Goal: Task Accomplishment & Management: Manage account settings

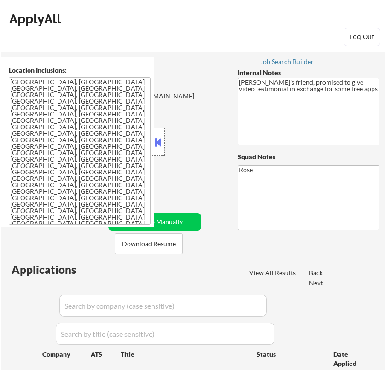
scroll to position [153, 0]
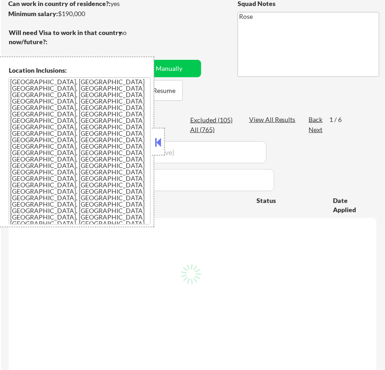
select select ""pending""
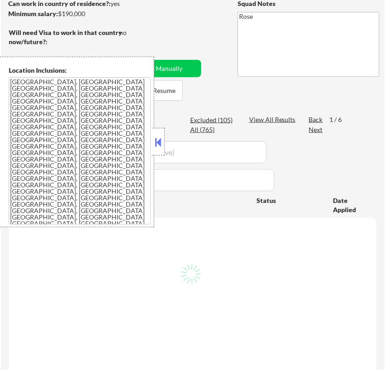
select select ""pending""
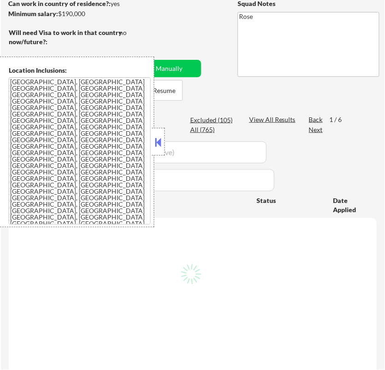
select select ""pending""
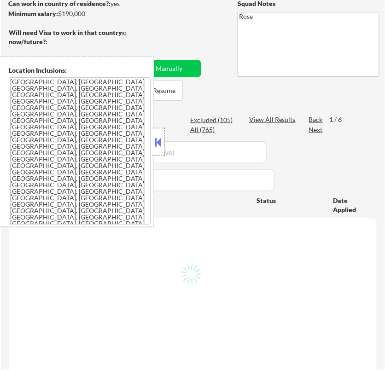
select select ""pending""
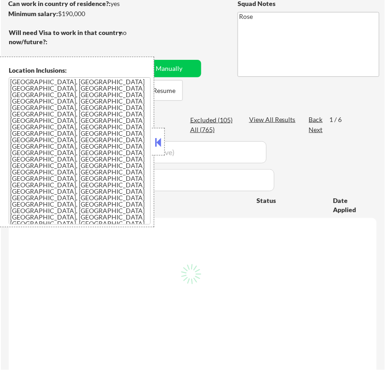
select select ""pending""
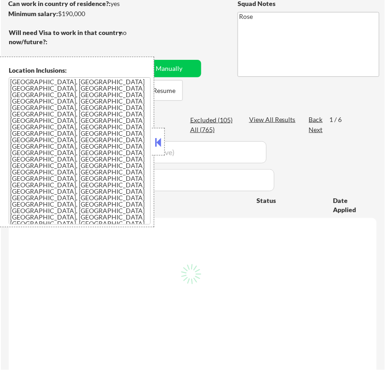
select select ""pending""
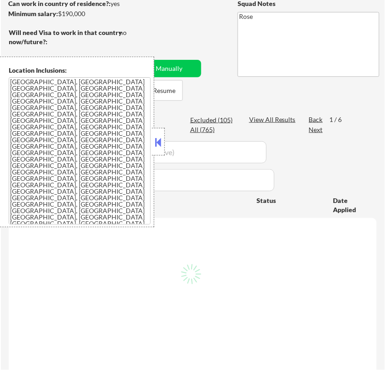
select select ""pending""
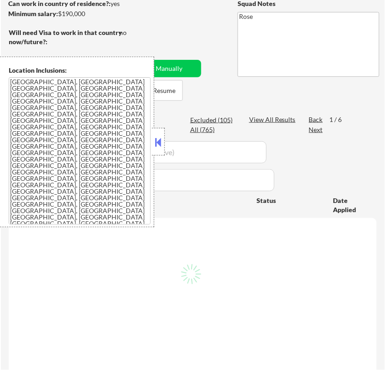
select select ""pending""
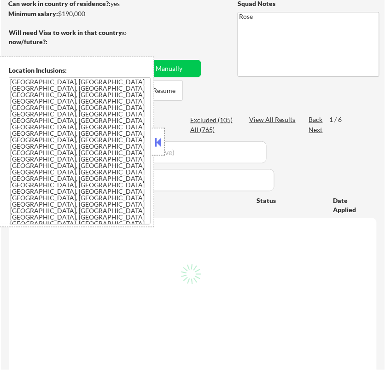
select select ""pending""
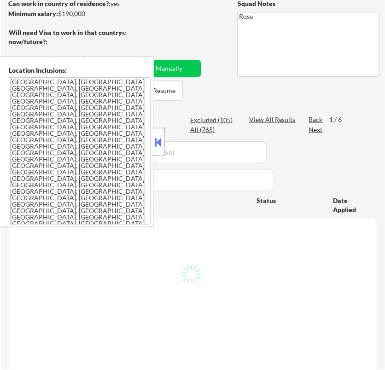
select select ""pending""
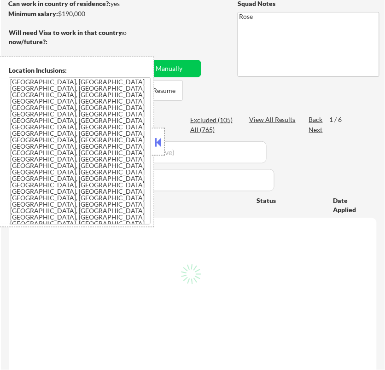
select select ""pending""
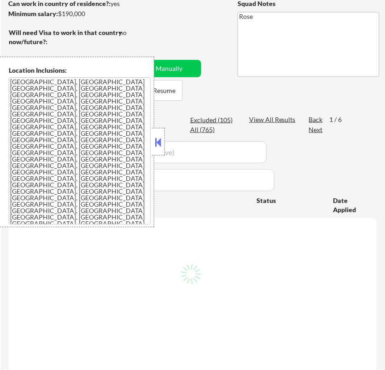
select select ""pending""
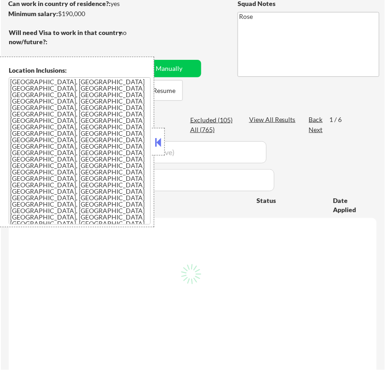
select select ""pending""
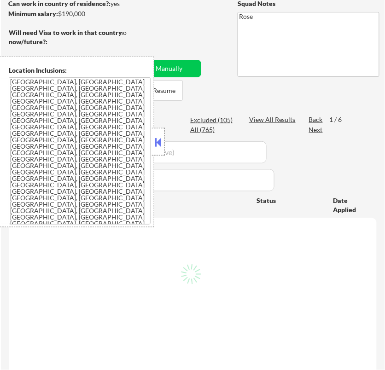
select select ""pending""
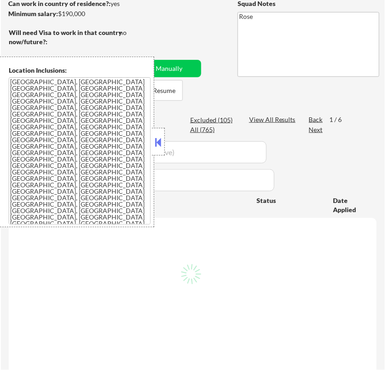
select select ""pending""
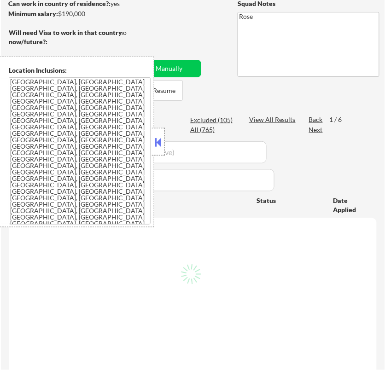
select select ""pending""
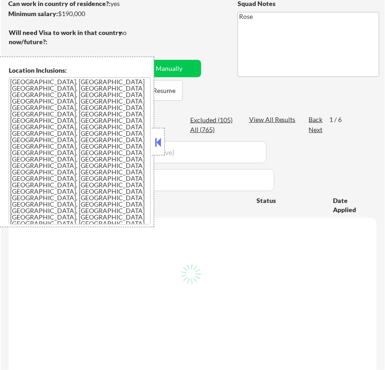
select select ""pending""
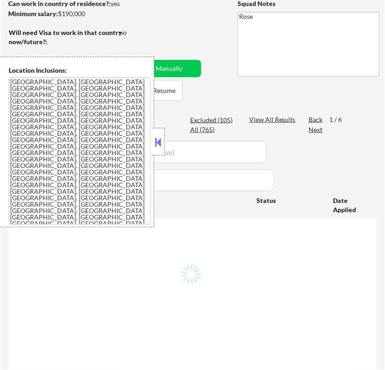
select select ""pending""
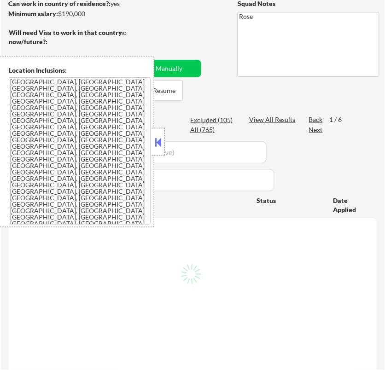
select select ""pending""
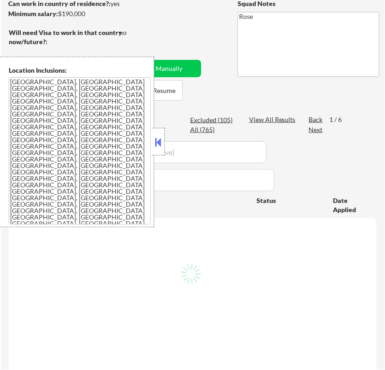
select select ""pending""
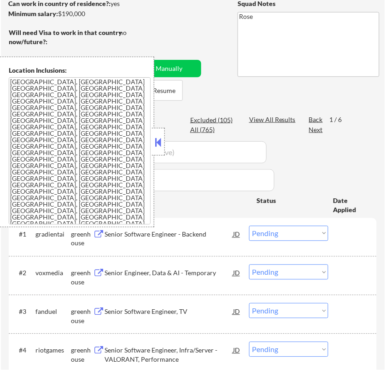
click at [157, 144] on button at bounding box center [158, 142] width 10 height 14
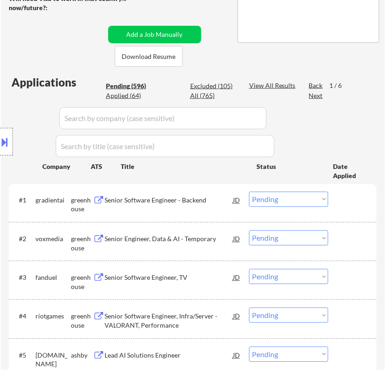
scroll to position [204, 0]
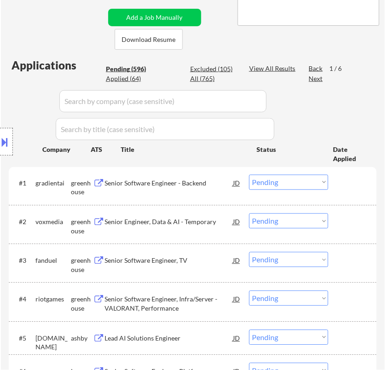
click at [202, 177] on div "Senior Software Engineer - Backend" at bounding box center [169, 183] width 128 height 17
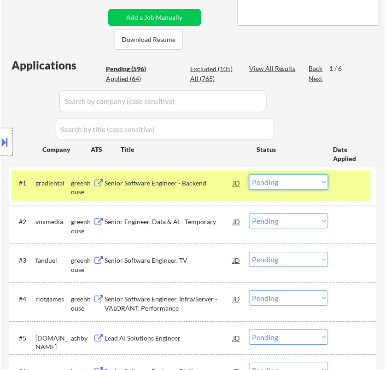
drag, startPoint x: 319, startPoint y: 182, endPoint x: 306, endPoint y: 189, distance: 14.4
click at [319, 182] on select "Choose an option... Pending Applied Excluded (Questions) Excluded (Expired) Exc…" at bounding box center [288, 182] width 79 height 15
click at [249, 175] on select "Choose an option... Pending Applied Excluded (Questions) Excluded (Expired) Exc…" at bounding box center [288, 182] width 79 height 15
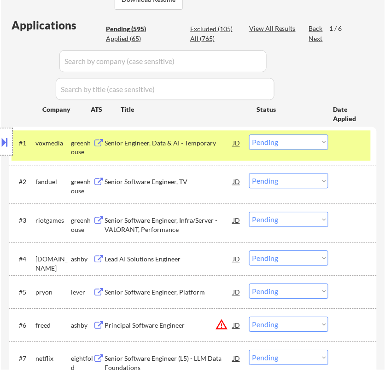
scroll to position [307, 0]
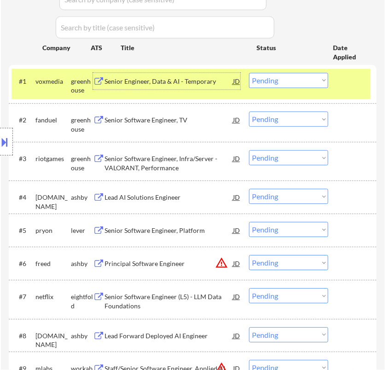
click at [216, 83] on div "Senior Engineer, Data & AI - Temporary" at bounding box center [169, 81] width 128 height 9
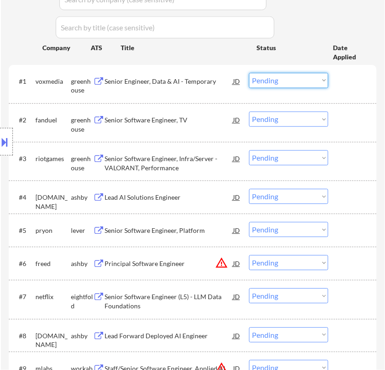
click at [292, 81] on select "Choose an option... Pending Applied Excluded (Questions) Excluded (Expired) Exc…" at bounding box center [288, 80] width 79 height 15
click at [249, 73] on select "Choose an option... Pending Applied Excluded (Questions) Excluded (Expired) Exc…" at bounding box center [288, 80] width 79 height 15
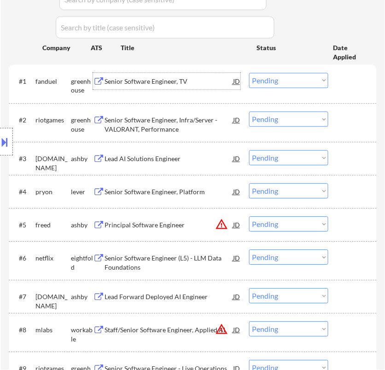
click at [216, 88] on div "Senior Software Engineer, TV" at bounding box center [169, 81] width 128 height 17
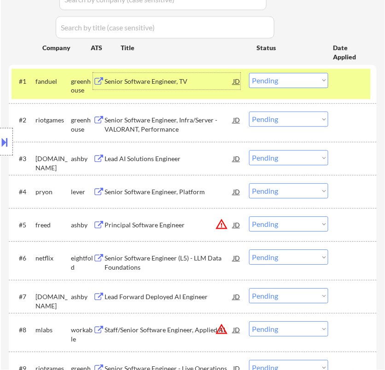
click at [298, 84] on select "Choose an option... Pending Applied Excluded (Questions) Excluded (Expired) Exc…" at bounding box center [288, 80] width 79 height 15
click at [249, 73] on select "Choose an option... Pending Applied Excluded (Questions) Excluded (Expired) Exc…" at bounding box center [288, 80] width 79 height 15
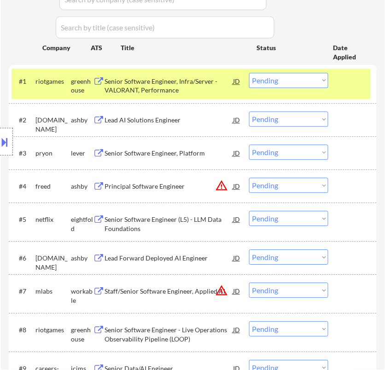
click at [175, 83] on div "Senior Software Engineer, Infra/Server - VALORANT, Performance" at bounding box center [169, 86] width 128 height 18
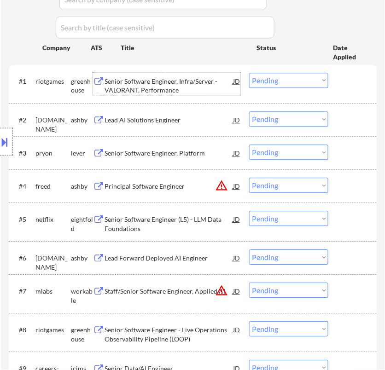
click at [280, 77] on select "Choose an option... Pending Applied Excluded (Questions) Excluded (Expired) Exc…" at bounding box center [288, 80] width 79 height 15
click at [249, 73] on select "Choose an option... Pending Applied Excluded (Questions) Excluded (Expired) Exc…" at bounding box center [288, 80] width 79 height 15
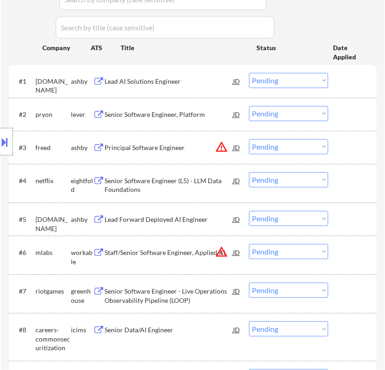
click at [193, 86] on div "Lead AI Solutions Engineer" at bounding box center [169, 81] width 128 height 17
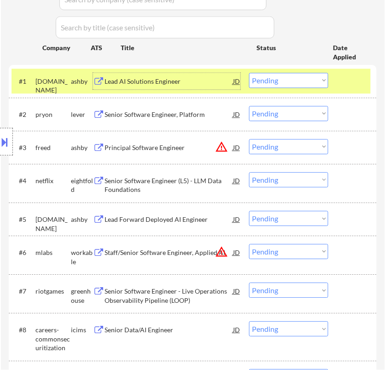
click at [284, 84] on select "Choose an option... Pending Applied Excluded (Questions) Excluded (Expired) Exc…" at bounding box center [288, 80] width 79 height 15
click at [249, 73] on select "Choose an option... Pending Applied Excluded (Questions) Excluded (Expired) Exc…" at bounding box center [288, 80] width 79 height 15
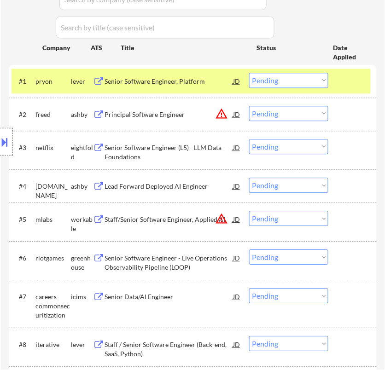
click at [203, 84] on div "Senior Software Engineer, Platform" at bounding box center [169, 81] width 128 height 9
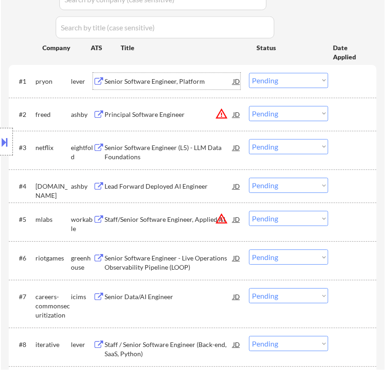
click at [291, 81] on select "Choose an option... Pending Applied Excluded (Questions) Excluded (Expired) Exc…" at bounding box center [288, 80] width 79 height 15
click at [249, 73] on select "Choose an option... Pending Applied Excluded (Questions) Excluded (Expired) Exc…" at bounding box center [288, 80] width 79 height 15
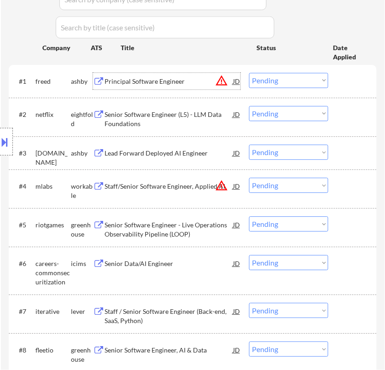
click at [173, 82] on div "Principal Software Engineer" at bounding box center [169, 81] width 128 height 9
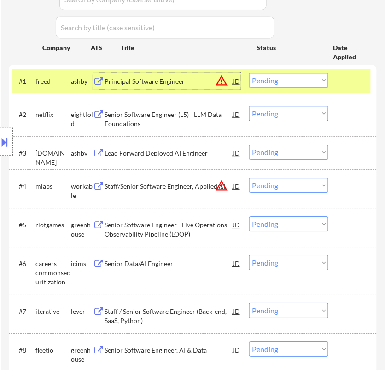
drag, startPoint x: 286, startPoint y: 75, endPoint x: 289, endPoint y: 80, distance: 6.0
click at [286, 75] on select "Choose an option... Pending Applied Excluded (Questions) Excluded (Expired) Exc…" at bounding box center [288, 80] width 79 height 15
click at [249, 73] on select "Choose an option... Pending Applied Excluded (Questions) Excluded (Expired) Exc…" at bounding box center [288, 80] width 79 height 15
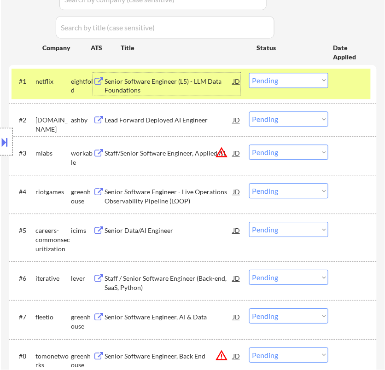
click at [199, 86] on div "Senior Software Engineer (L5) - LLM Data Foundations" at bounding box center [169, 86] width 128 height 18
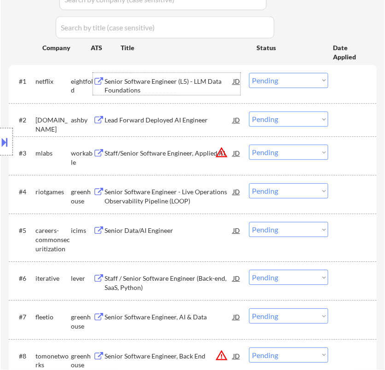
click at [280, 78] on select "Choose an option... Pending Applied Excluded (Questions) Excluded (Expired) Exc…" at bounding box center [288, 80] width 79 height 15
click at [249, 73] on select "Choose an option... Pending Applied Excluded (Questions) Excluded (Expired) Exc…" at bounding box center [288, 80] width 79 height 15
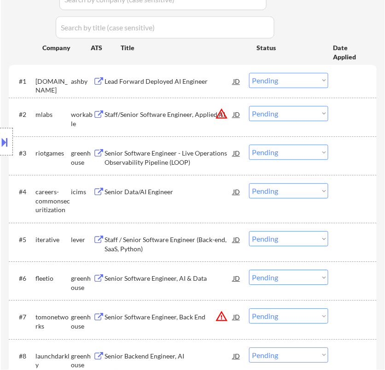
click at [202, 78] on div "Lead Forward Deployed AI Engineer" at bounding box center [169, 81] width 128 height 9
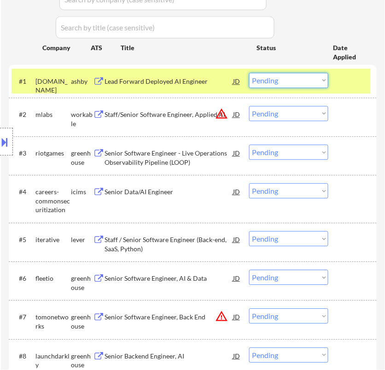
click at [275, 77] on select "Choose an option... Pending Applied Excluded (Questions) Excluded (Expired) Exc…" at bounding box center [288, 80] width 79 height 15
click at [249, 73] on select "Choose an option... Pending Applied Excluded (Questions) Excluded (Expired) Exc…" at bounding box center [288, 80] width 79 height 15
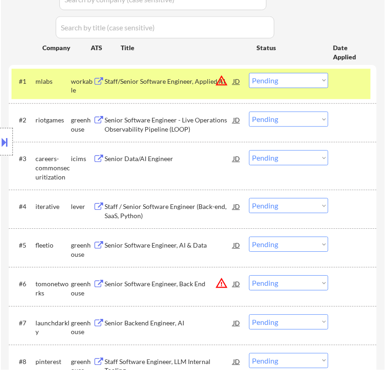
click at [206, 79] on div "Staff/Senior Software Engineer, Applied AI" at bounding box center [169, 81] width 128 height 9
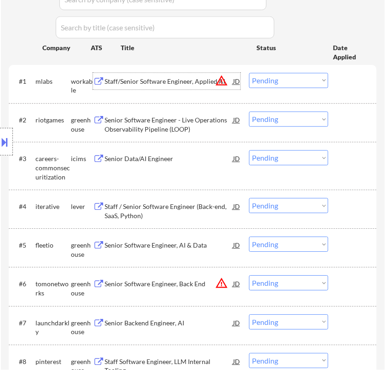
click at [287, 79] on select "Choose an option... Pending Applied Excluded (Questions) Excluded (Expired) Exc…" at bounding box center [288, 80] width 79 height 15
click at [249, 73] on select "Choose an option... Pending Applied Excluded (Questions) Excluded (Expired) Exc…" at bounding box center [288, 80] width 79 height 15
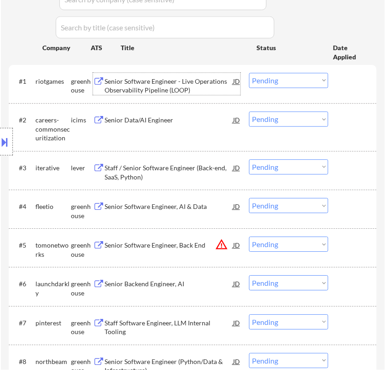
click at [216, 94] on div "Senior Software Engineer - Live Operations Observability Pipeline (LOOP)" at bounding box center [169, 86] width 128 height 18
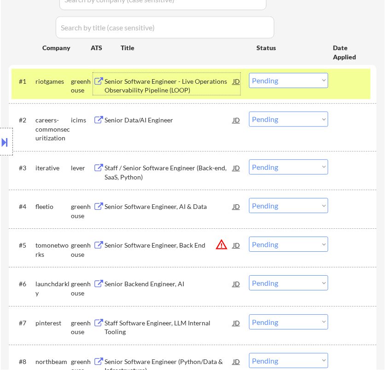
click at [288, 79] on select "Choose an option... Pending Applied Excluded (Questions) Excluded (Expired) Exc…" at bounding box center [288, 80] width 79 height 15
click at [249, 73] on select "Choose an option... Pending Applied Excluded (Questions) Excluded (Expired) Exc…" at bounding box center [288, 80] width 79 height 15
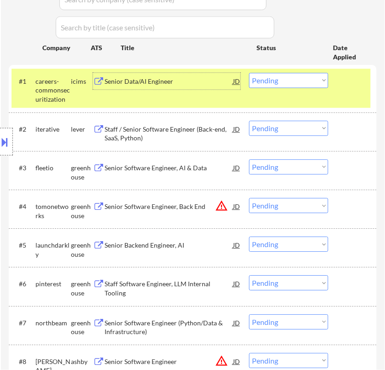
click at [192, 88] on div "Senior Data/AI Engineer" at bounding box center [169, 81] width 128 height 17
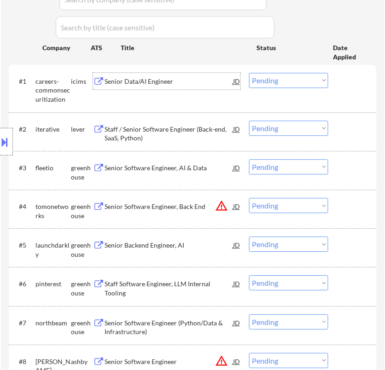
click at [300, 80] on select "Choose an option... Pending Applied Excluded (Questions) Excluded (Expired) Exc…" at bounding box center [288, 80] width 79 height 15
click at [249, 73] on select "Choose an option... Pending Applied Excluded (Questions) Excluded (Expired) Exc…" at bounding box center [288, 80] width 79 height 15
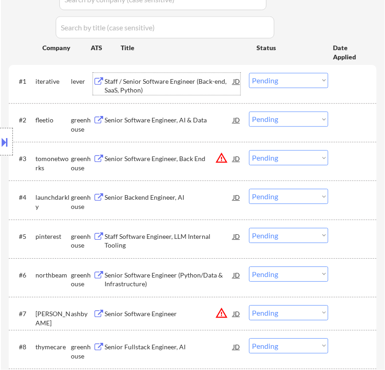
click at [190, 92] on div "Staff / Senior Software Engineer (Back-end, SaaS, Python)" at bounding box center [169, 86] width 128 height 18
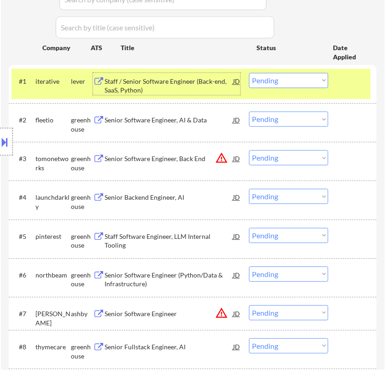
click at [281, 84] on select "Choose an option... Pending Applied Excluded (Questions) Excluded (Expired) Exc…" at bounding box center [288, 80] width 79 height 15
click at [249, 73] on select "Choose an option... Pending Applied Excluded (Questions) Excluded (Expired) Exc…" at bounding box center [288, 80] width 79 height 15
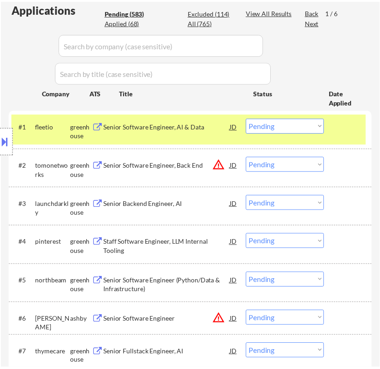
scroll to position [204, 0]
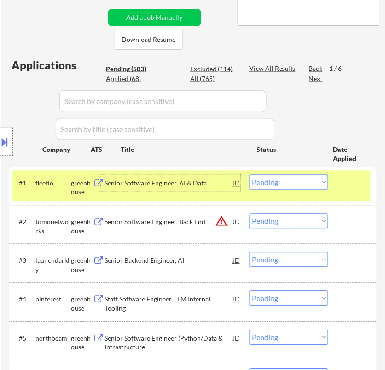
click at [221, 183] on div "Senior Software Engineer, AI & Data" at bounding box center [169, 183] width 128 height 9
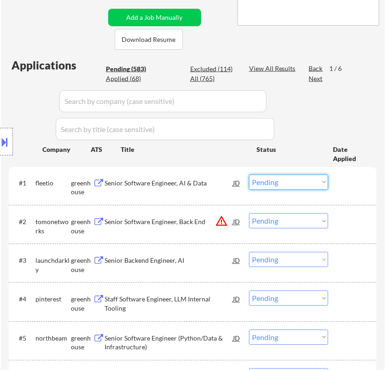
click at [298, 182] on select "Choose an option... Pending Applied Excluded (Questions) Excluded (Expired) Exc…" at bounding box center [288, 182] width 79 height 15
click at [249, 175] on select "Choose an option... Pending Applied Excluded (Questions) Excluded (Expired) Exc…" at bounding box center [288, 182] width 79 height 15
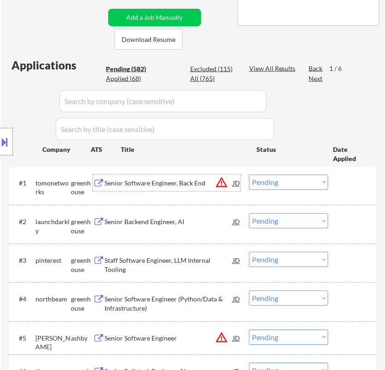
click at [201, 189] on div "Senior Software Engineer, Back End" at bounding box center [169, 183] width 128 height 17
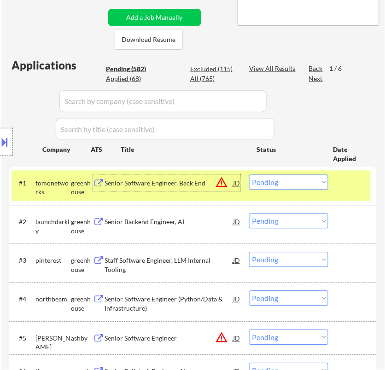
click at [296, 184] on select "Choose an option... Pending Applied Excluded (Questions) Excluded (Expired) Exc…" at bounding box center [288, 182] width 79 height 15
click at [249, 175] on select "Choose an option... Pending Applied Excluded (Questions) Excluded (Expired) Exc…" at bounding box center [288, 182] width 79 height 15
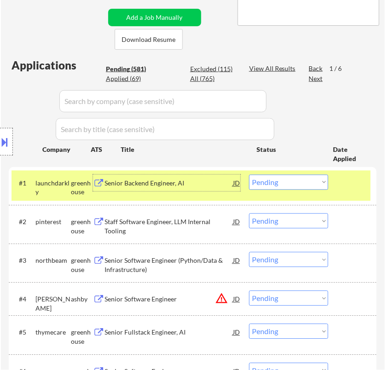
click at [192, 184] on div "Senior Backend Engineer, AI" at bounding box center [169, 183] width 128 height 9
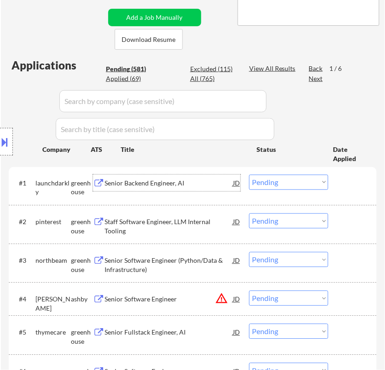
click at [315, 185] on select "Choose an option... Pending Applied Excluded (Questions) Excluded (Expired) Exc…" at bounding box center [288, 182] width 79 height 15
click at [249, 175] on select "Choose an option... Pending Applied Excluded (Questions) Excluded (Expired) Exc…" at bounding box center [288, 182] width 79 height 15
select select ""pending""
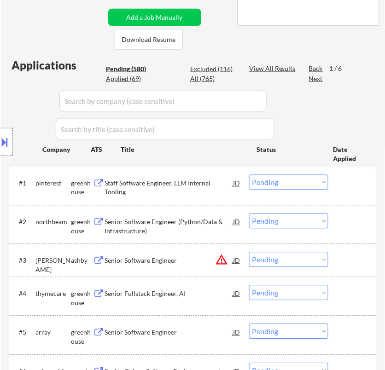
click at [195, 183] on div "Staff Software Engineer, LLM Internal Tooling" at bounding box center [169, 188] width 128 height 18
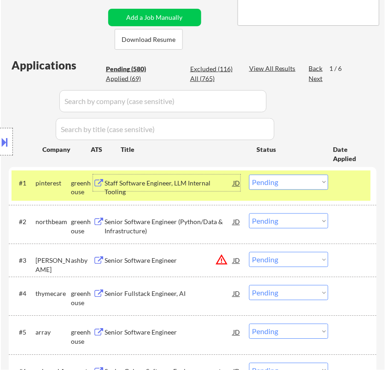
select select ""pending""
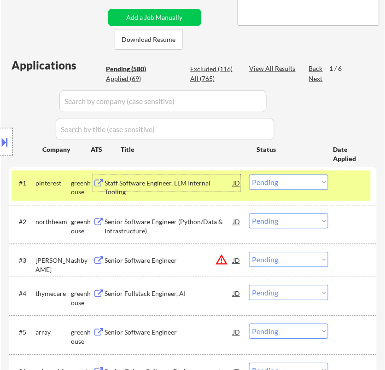
select select ""pending""
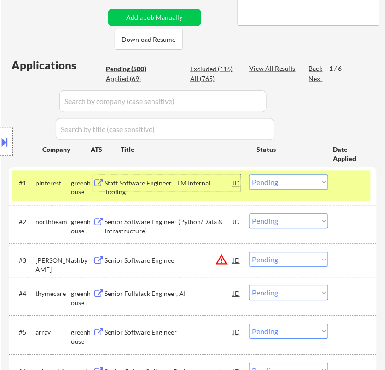
select select ""pending""
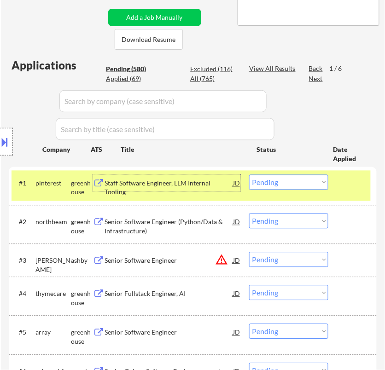
select select ""pending""
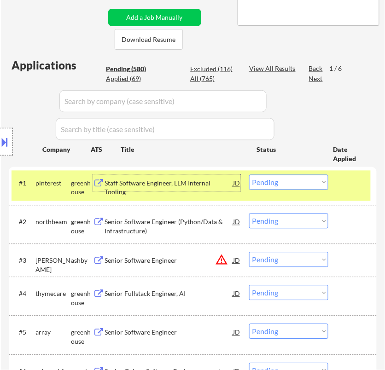
select select ""pending""
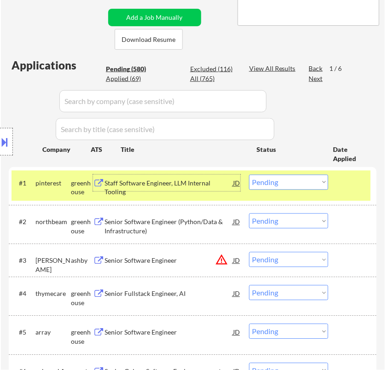
select select ""pending""
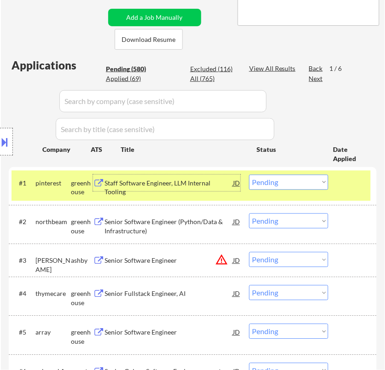
select select ""pending""
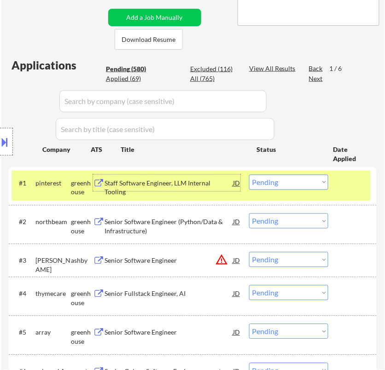
select select ""pending""
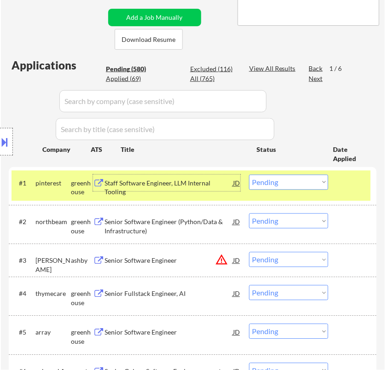
select select ""pending""
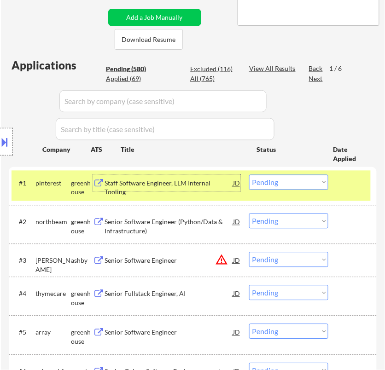
select select ""pending""
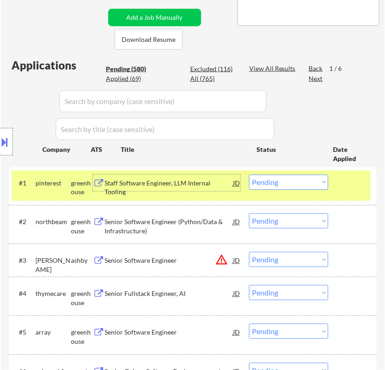
select select ""pending""
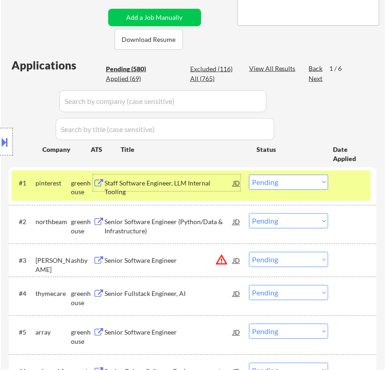
select select ""pending""
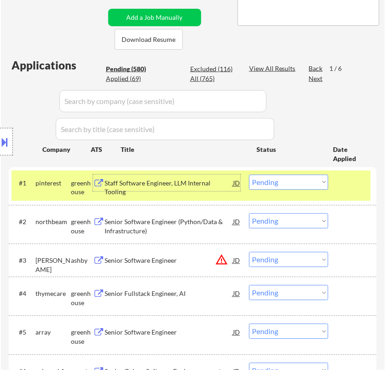
select select ""pending""
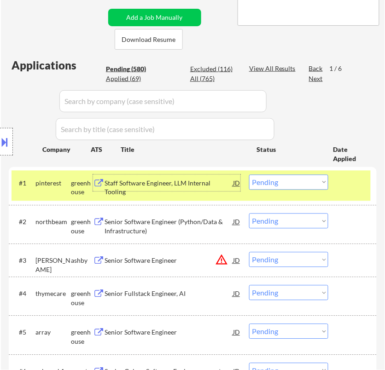
select select ""pending""
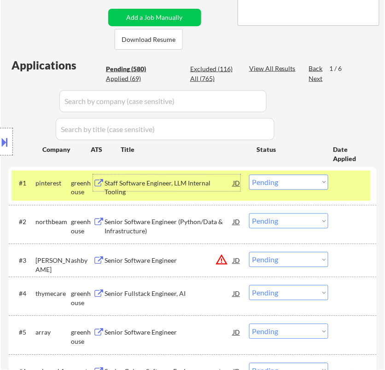
select select ""pending""
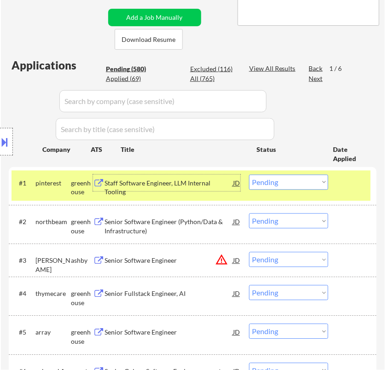
select select ""pending""
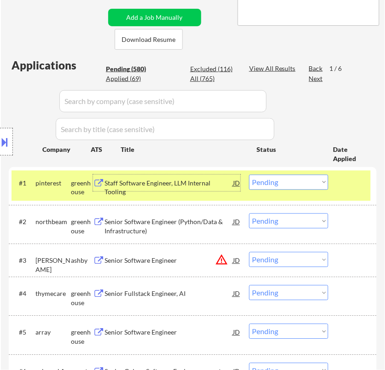
select select ""pending""
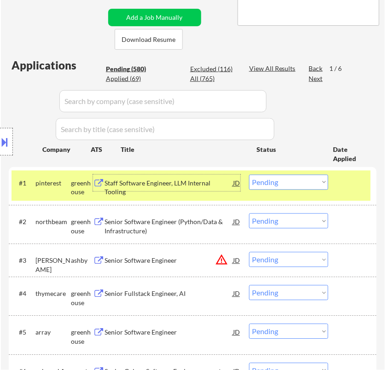
select select ""pending""
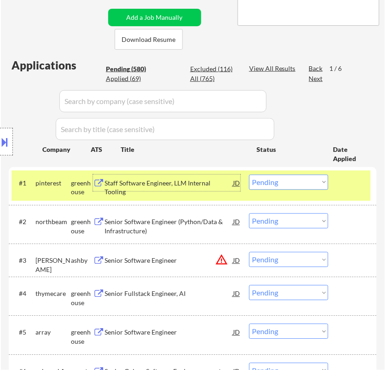
select select ""pending""
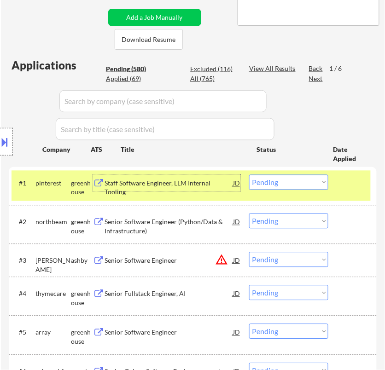
select select ""pending""
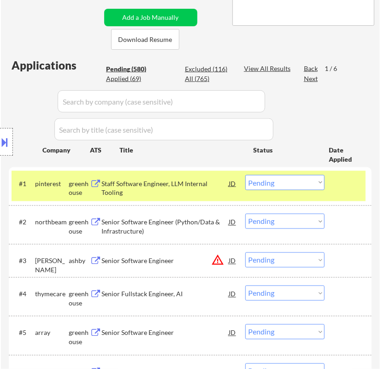
click at [281, 182] on select "Choose an option... Pending Applied Excluded (Questions) Excluded (Expired) Exc…" at bounding box center [284, 182] width 79 height 15
click at [245, 175] on select "Choose an option... Pending Applied Excluded (Questions) Excluded (Expired) Exc…" at bounding box center [284, 182] width 79 height 15
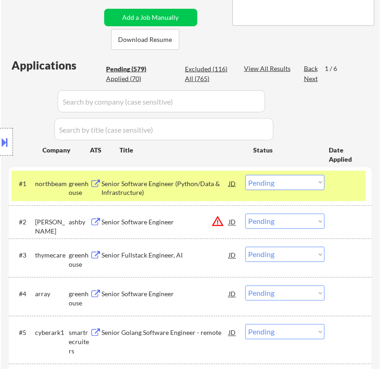
click at [190, 185] on div "Senior Software Engineer (Python/Data & Infrastructure)" at bounding box center [165, 188] width 128 height 18
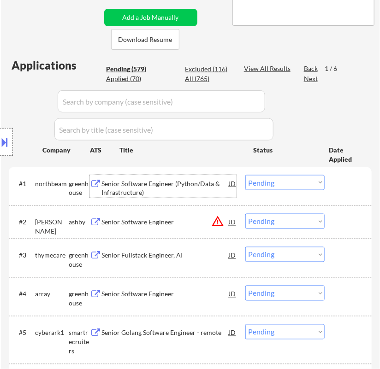
click at [273, 187] on select "Choose an option... Pending Applied Excluded (Questions) Excluded (Expired) Exc…" at bounding box center [284, 182] width 79 height 15
click at [245, 175] on select "Choose an option... Pending Applied Excluded (Questions) Excluded (Expired) Exc…" at bounding box center [284, 182] width 79 height 15
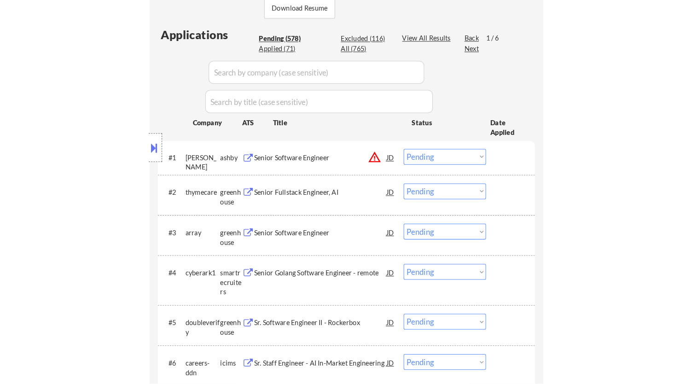
scroll to position [256, 0]
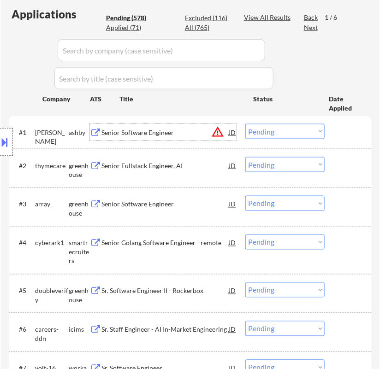
click at [194, 132] on div "Senior Software Engineer" at bounding box center [165, 132] width 128 height 9
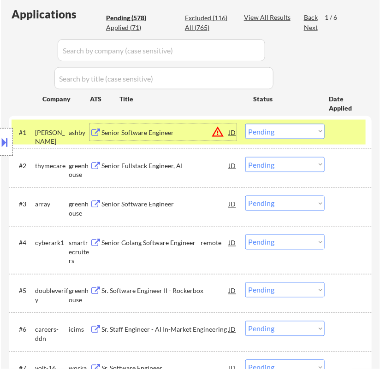
click at [297, 130] on select "Choose an option... Pending Applied Excluded (Questions) Excluded (Expired) Exc…" at bounding box center [284, 131] width 79 height 15
click at [245, 124] on select "Choose an option... Pending Applied Excluded (Questions) Excluded (Expired) Exc…" at bounding box center [284, 131] width 79 height 15
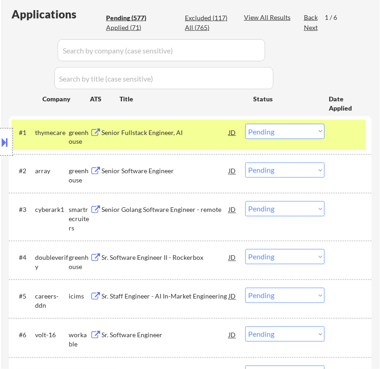
click at [205, 133] on div "Senior Fullstack Engineer, AI" at bounding box center [165, 132] width 128 height 9
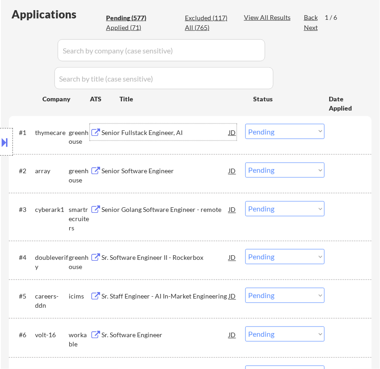
click at [287, 127] on select "Choose an option... Pending Applied Excluded (Questions) Excluded (Expired) Exc…" at bounding box center [284, 131] width 79 height 15
click at [245, 124] on select "Choose an option... Pending Applied Excluded (Questions) Excluded (Expired) Exc…" at bounding box center [284, 131] width 79 height 15
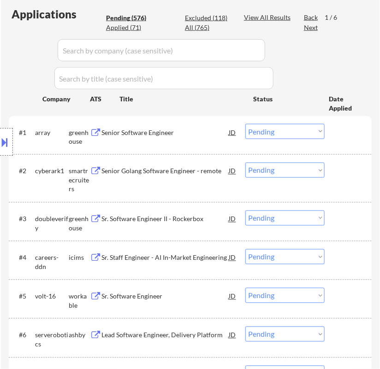
click at [202, 131] on div "Senior Software Engineer" at bounding box center [165, 132] width 128 height 9
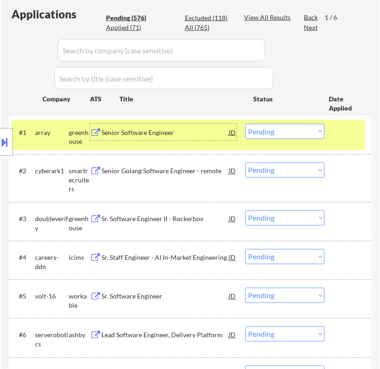
click at [281, 127] on select "Choose an option... Pending Applied Excluded (Questions) Excluded (Expired) Exc…" at bounding box center [284, 131] width 79 height 15
click at [245, 124] on select "Choose an option... Pending Applied Excluded (Questions) Excluded (Expired) Exc…" at bounding box center [284, 131] width 79 height 15
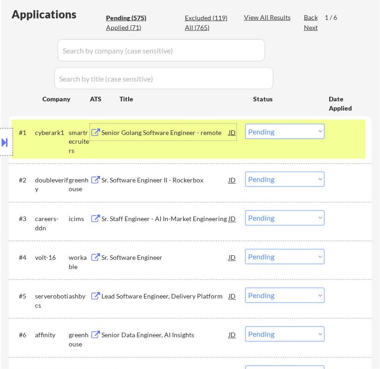
click at [214, 133] on div "Senior Golang Software Engineer - remote" at bounding box center [165, 132] width 128 height 9
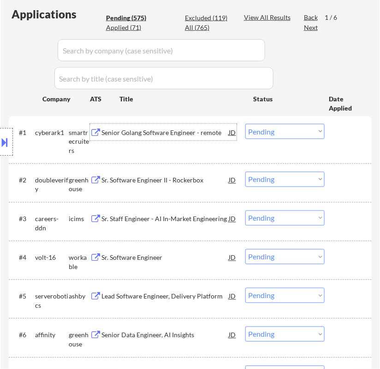
click at [299, 130] on select "Choose an option... Pending Applied Excluded (Questions) Excluded (Expired) Exc…" at bounding box center [284, 131] width 79 height 15
click at [245, 124] on select "Choose an option... Pending Applied Excluded (Questions) Excluded (Expired) Exc…" at bounding box center [284, 131] width 79 height 15
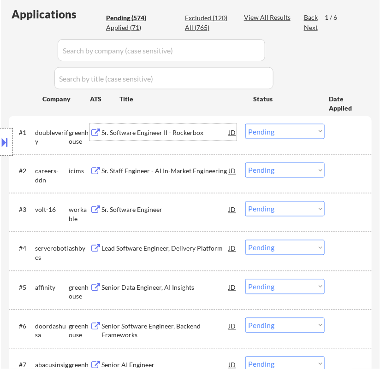
click at [192, 138] on div "Sr. Software Engineer II - Rockerbox" at bounding box center [165, 132] width 128 height 17
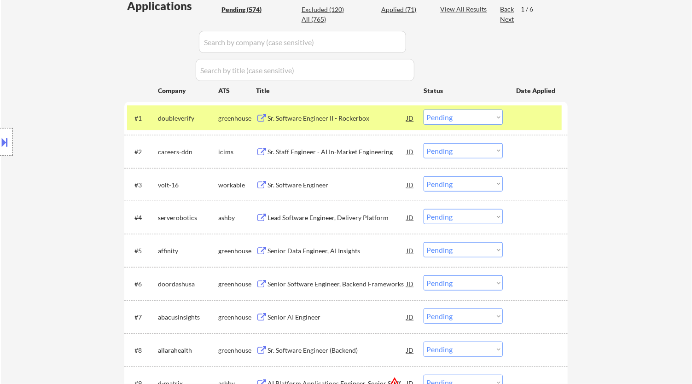
click at [385, 117] on select "Choose an option... Pending Applied Excluded (Questions) Excluded (Expired) Exc…" at bounding box center [463, 117] width 79 height 15
click at [385, 110] on select "Choose an option... Pending Applied Excluded (Questions) Excluded (Expired) Exc…" at bounding box center [463, 117] width 79 height 15
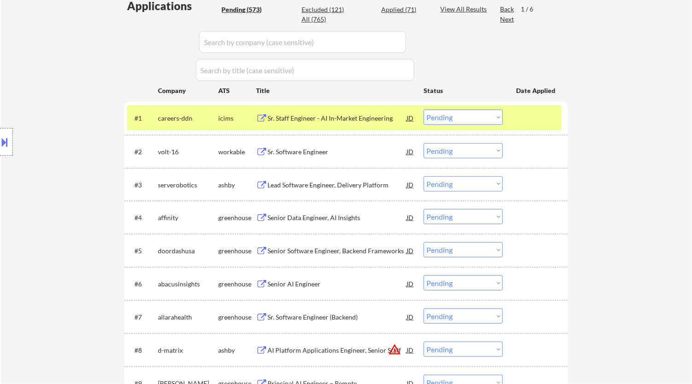
click at [385, 115] on div "Sr. Staff Engineer - AI In-Market Engineering" at bounding box center [337, 118] width 139 height 9
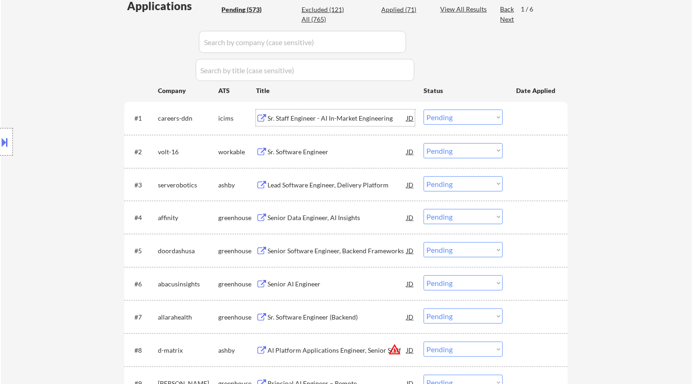
click at [346, 149] on div "Sr. Software Engineer" at bounding box center [337, 151] width 139 height 9
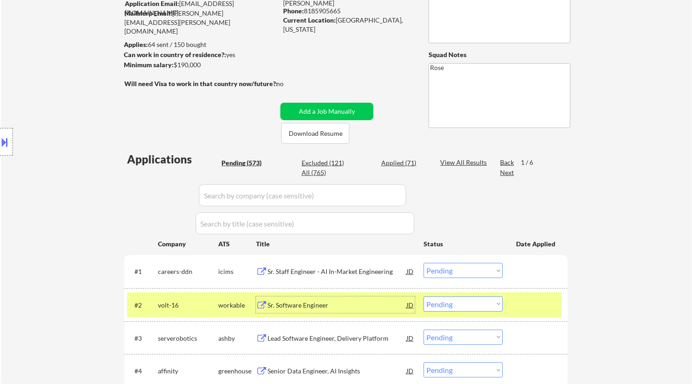
scroll to position [102, 0]
click at [385, 301] on select "Choose an option... Pending Applied Excluded (Questions) Excluded (Expired) Exc…" at bounding box center [463, 304] width 79 height 15
click at [385, 297] on select "Choose an option... Pending Applied Excluded (Questions) Excluded (Expired) Exc…" at bounding box center [463, 304] width 79 height 15
click at [385, 273] on select "Choose an option... Pending Applied Excluded (Questions) Excluded (Expired) Exc…" at bounding box center [463, 270] width 79 height 15
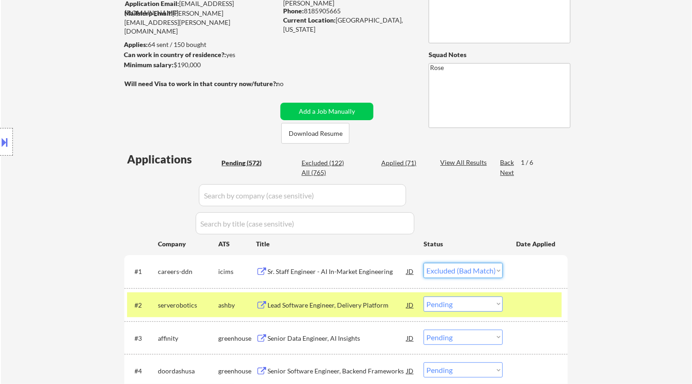
click at [385, 263] on select "Choose an option... Pending Applied Excluded (Questions) Excluded (Expired) Exc…" at bounding box center [463, 270] width 79 height 15
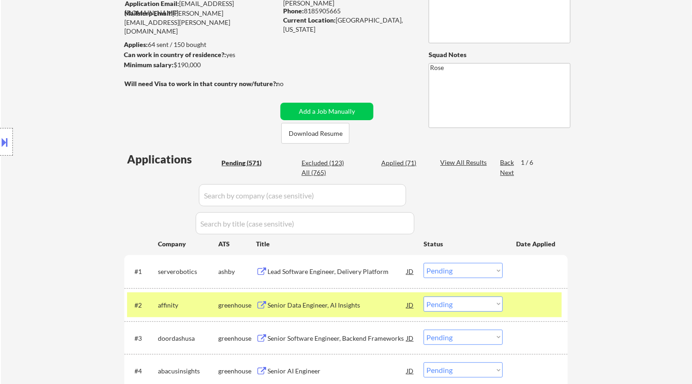
click at [385, 308] on div at bounding box center [536, 305] width 41 height 17
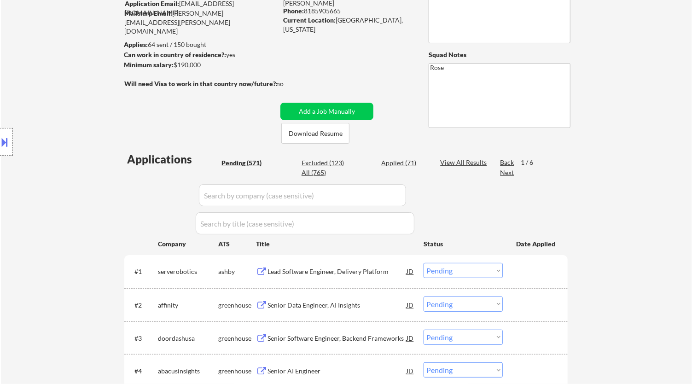
click at [328, 269] on div "Lead Software Engineer, Delivery Platform" at bounding box center [337, 271] width 139 height 9
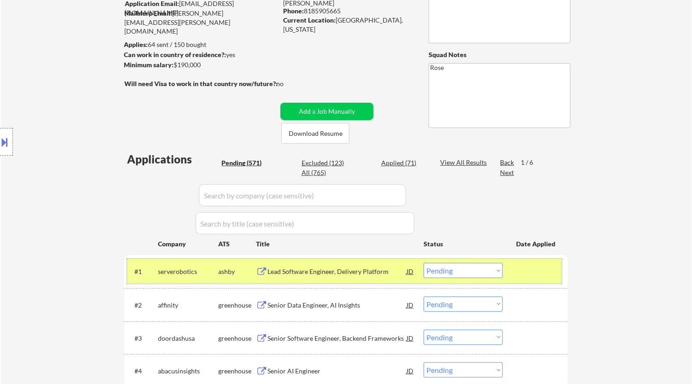
click at [385, 280] on div "#1 serverobotics ashby Lead Software Engineer, Delivery Platform JD warning_amb…" at bounding box center [344, 271] width 435 height 25
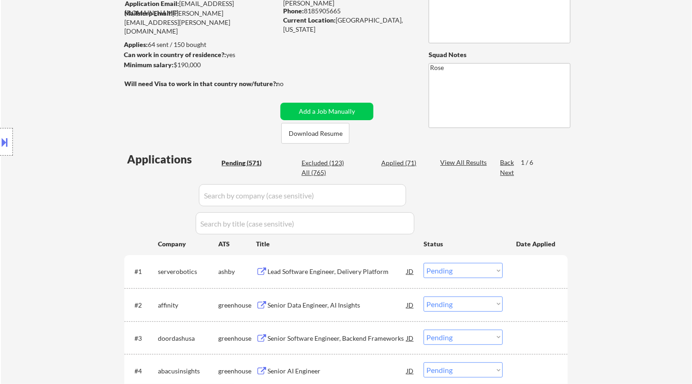
click at [385, 273] on select "Choose an option... Pending Applied Excluded (Questions) Excluded (Expired) Exc…" at bounding box center [463, 270] width 79 height 15
click at [385, 263] on select "Choose an option... Pending Applied Excluded (Questions) Excluded (Expired) Exc…" at bounding box center [463, 270] width 79 height 15
click at [371, 275] on div "Senior Data Engineer, AI Insights" at bounding box center [337, 271] width 139 height 9
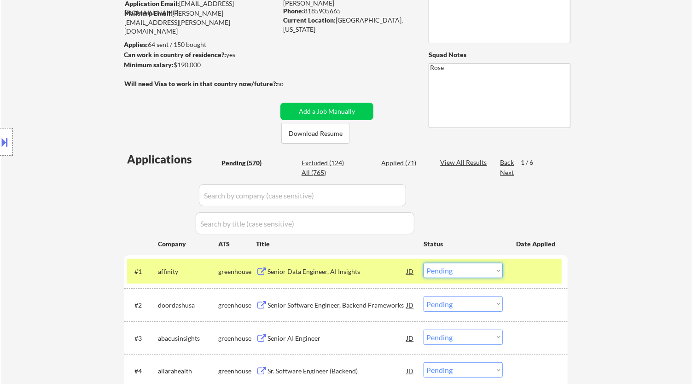
click at [385, 269] on select "Choose an option... Pending Applied Excluded (Questions) Excluded (Expired) Exc…" at bounding box center [463, 270] width 79 height 15
click at [385, 263] on select "Choose an option... Pending Applied Excluded (Questions) Excluded (Expired) Exc…" at bounding box center [463, 270] width 79 height 15
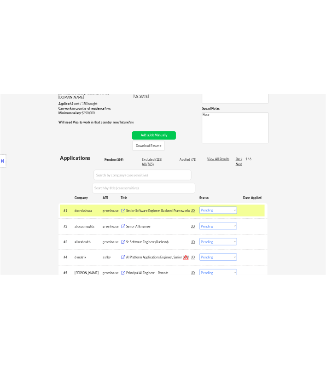
scroll to position [256, 0]
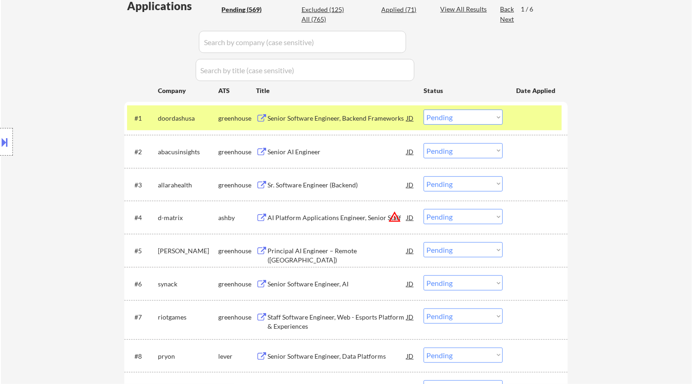
click at [362, 115] on div "Senior Software Engineer, Backend Frameworks" at bounding box center [337, 118] width 139 height 9
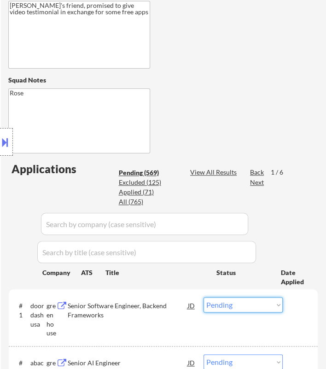
click at [277, 303] on select "Choose an option... Pending Applied Excluded (Questions) Excluded (Expired) Exc…" at bounding box center [243, 304] width 79 height 15
click at [204, 297] on select "Choose an option... Pending Applied Excluded (Questions) Excluded (Expired) Exc…" at bounding box center [243, 304] width 79 height 15
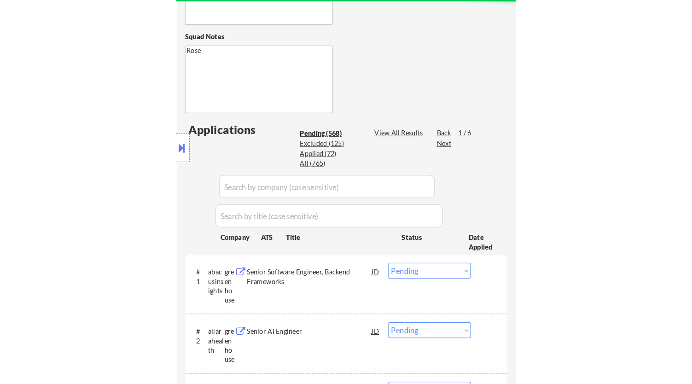
scroll to position [358, 0]
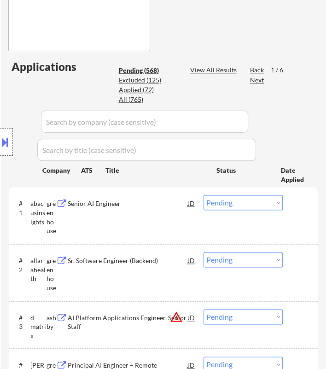
click at [162, 205] on div "Location Inclusions:" at bounding box center [82, 142] width 165 height 171
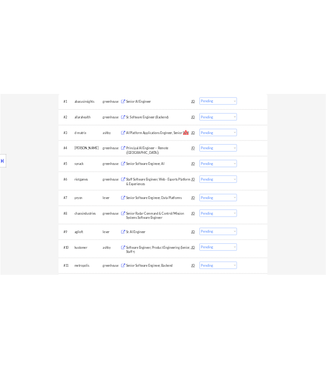
scroll to position [204, 0]
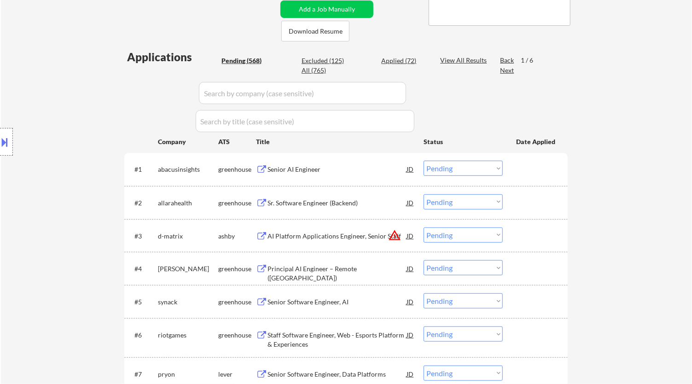
click at [370, 172] on div "Senior AI Engineer" at bounding box center [337, 169] width 139 height 9
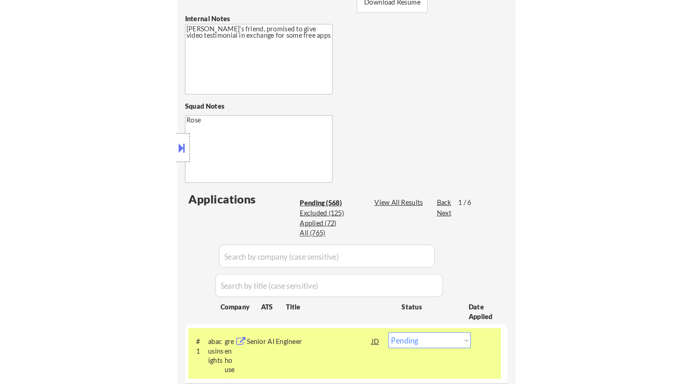
scroll to position [307, 0]
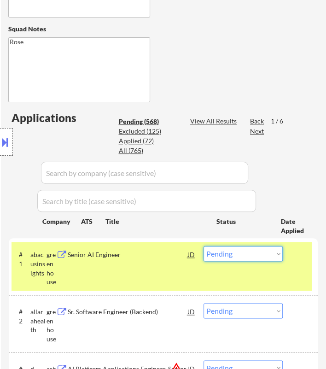
click at [246, 250] on select "Choose an option... Pending Applied Excluded (Questions) Excluded (Expired) Exc…" at bounding box center [243, 253] width 79 height 15
click at [204, 246] on select "Choose an option... Pending Applied Excluded (Questions) Excluded (Expired) Exc…" at bounding box center [243, 253] width 79 height 15
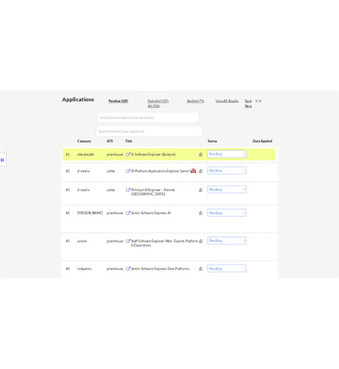
scroll to position [204, 0]
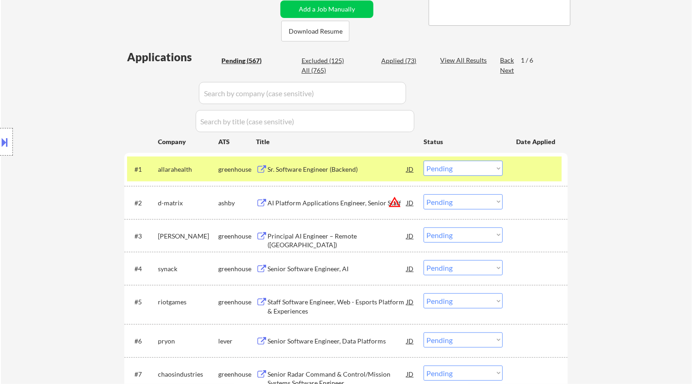
click at [353, 164] on div "Sr. Software Engineer (Backend)" at bounding box center [337, 169] width 139 height 17
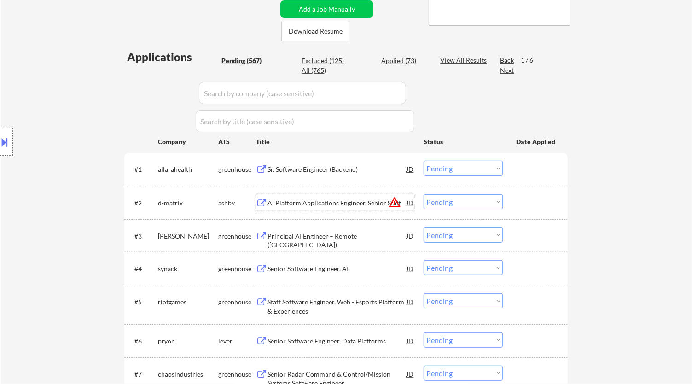
click at [334, 197] on div "AI Platform Applications Engineer, Senior Staff" at bounding box center [337, 202] width 139 height 17
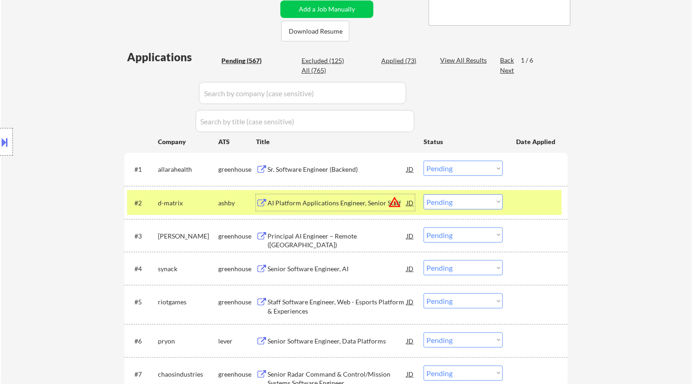
click at [377, 225] on div "#3 goodwin greenhouse Principal AI Engineer – Remote (US) JD warning_amber Choo…" at bounding box center [344, 235] width 435 height 25
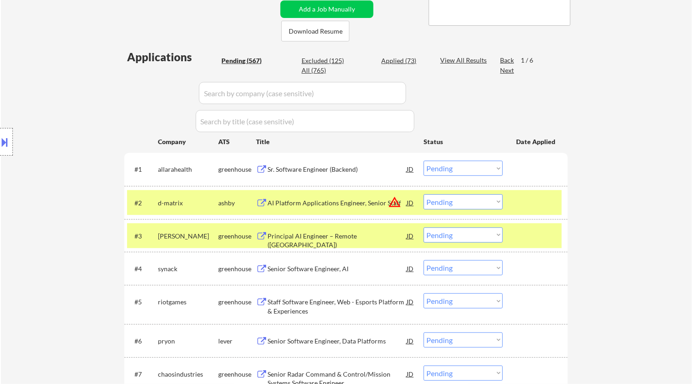
click at [385, 233] on div "Principal AI Engineer – Remote ([GEOGRAPHIC_DATA])" at bounding box center [337, 241] width 139 height 18
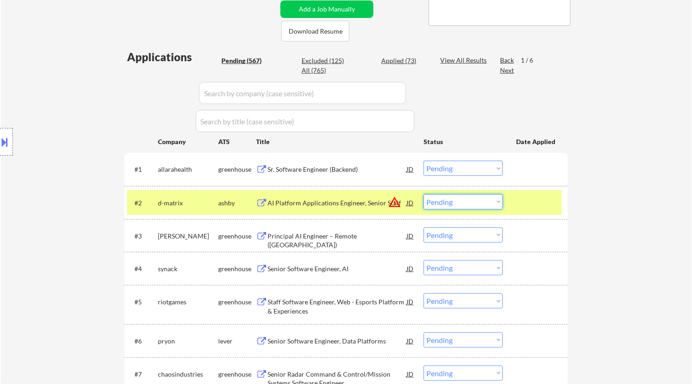
click at [385, 197] on select "Choose an option... Pending Applied Excluded (Questions) Excluded (Expired) Exc…" at bounding box center [463, 201] width 79 height 15
click at [385, 196] on select "Choose an option... Pending Applied Excluded (Questions) Excluded (Expired) Exc…" at bounding box center [463, 201] width 79 height 15
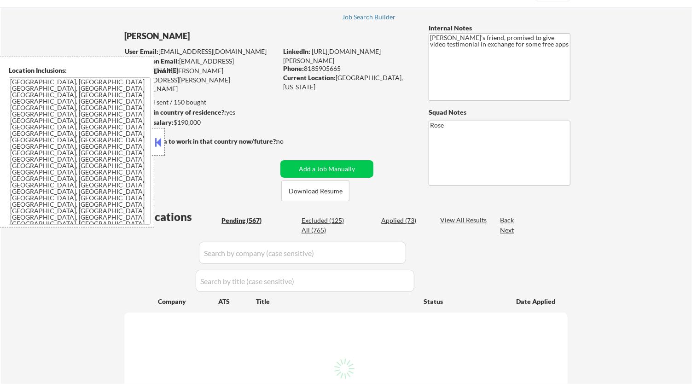
scroll to position [51, 0]
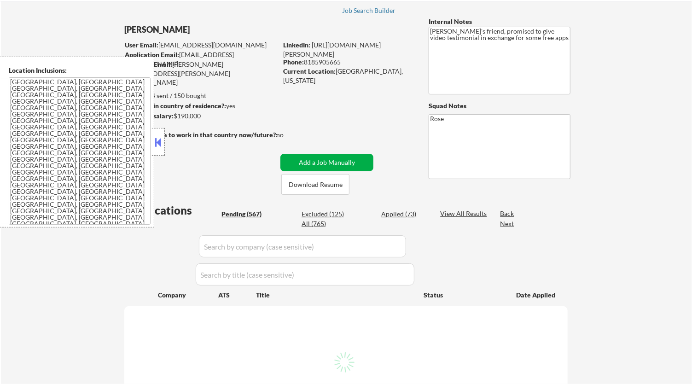
click at [162, 134] on div at bounding box center [158, 142] width 13 height 28
select select ""pending""
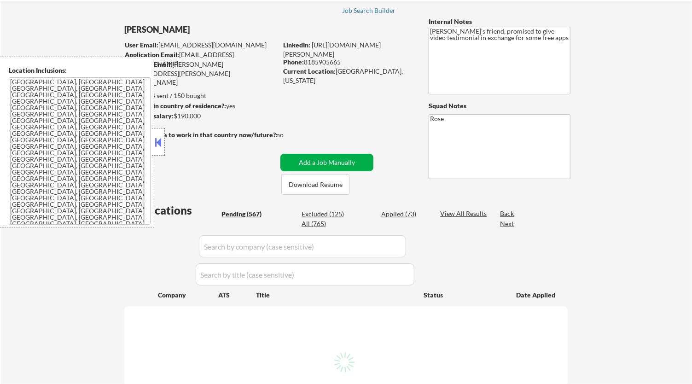
select select ""pending""
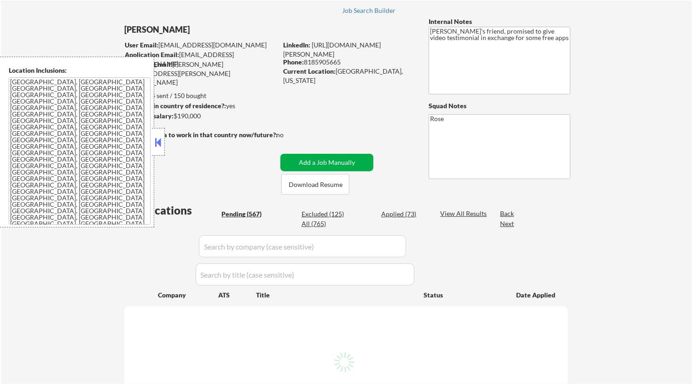
select select ""pending""
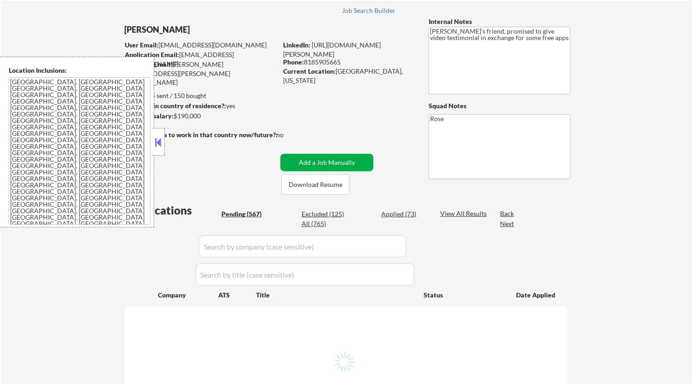
select select ""pending""
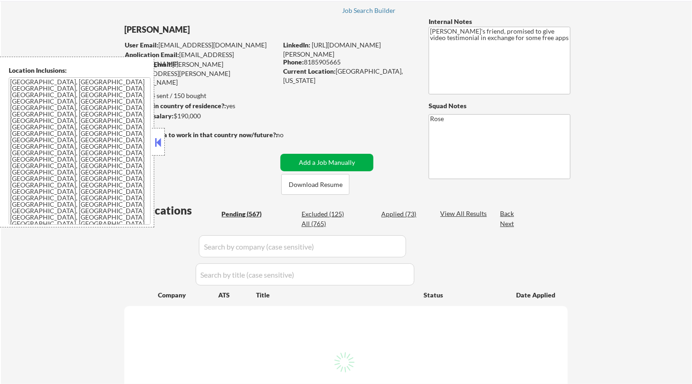
select select ""pending""
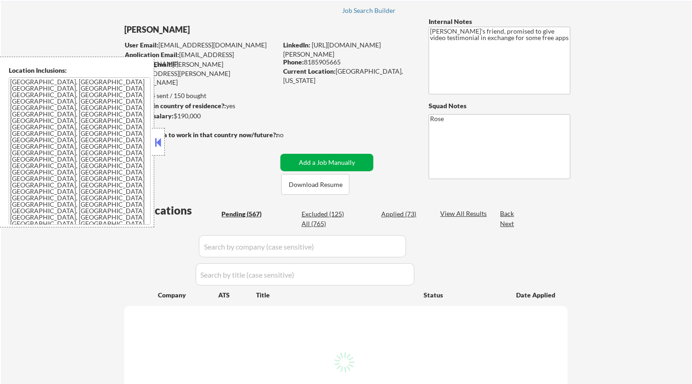
select select ""pending""
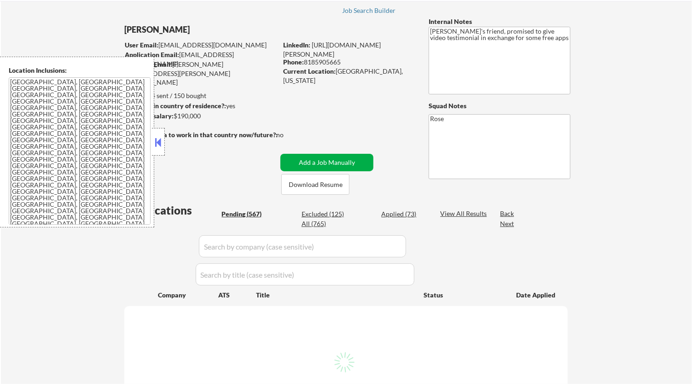
select select ""pending""
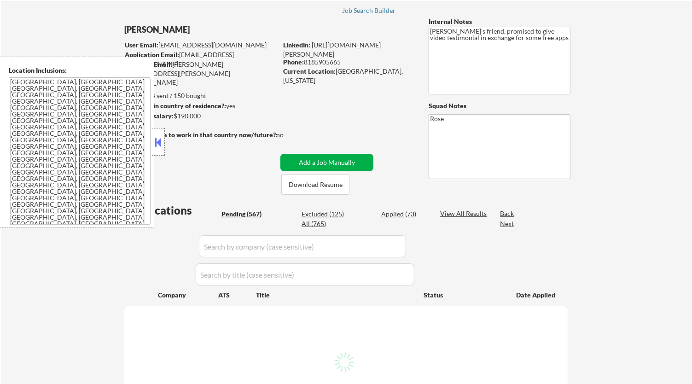
select select ""pending""
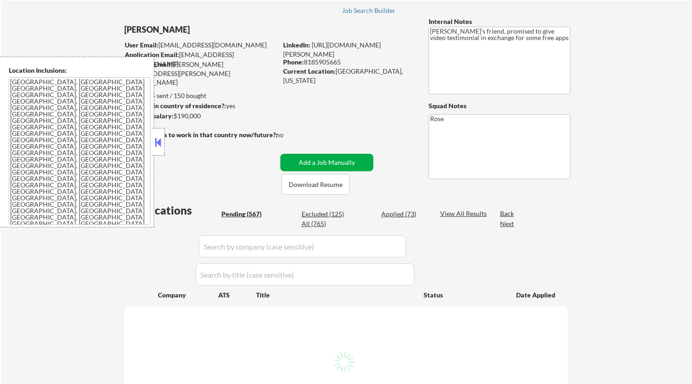
select select ""pending""
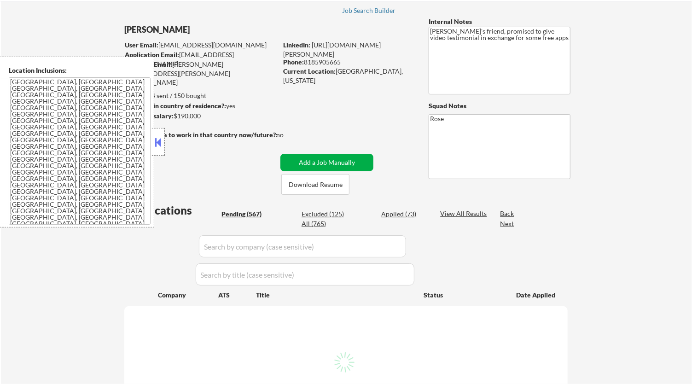
select select ""pending""
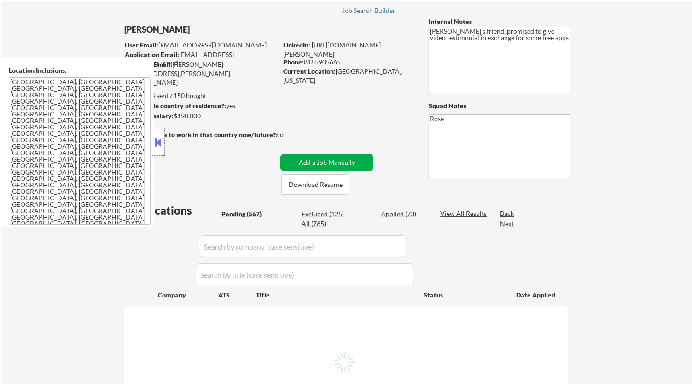
select select ""pending""
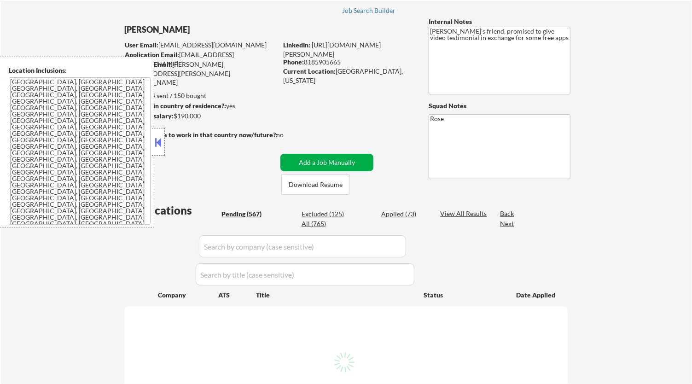
select select ""pending""
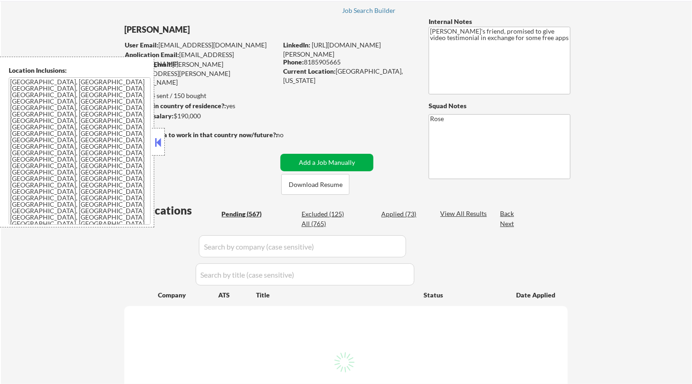
select select ""pending""
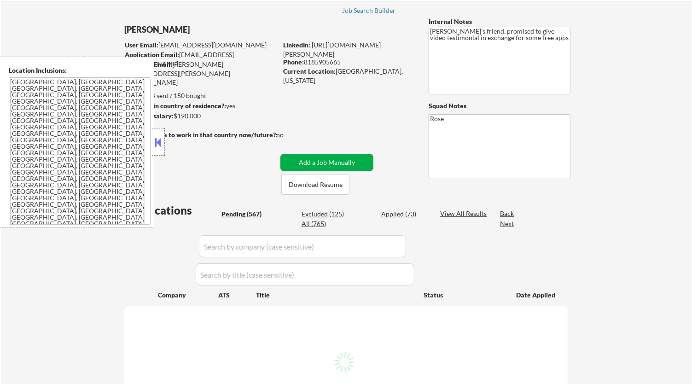
select select ""pending""
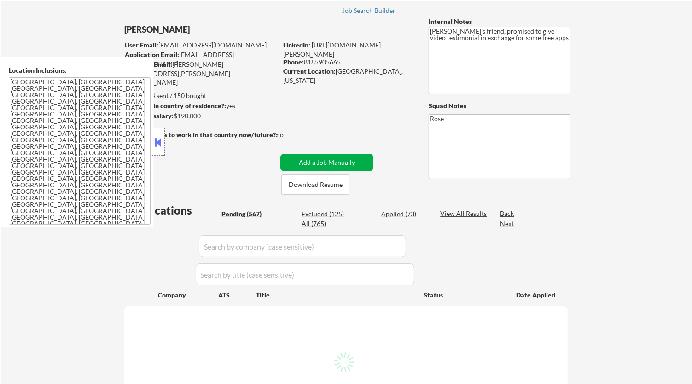
select select ""pending""
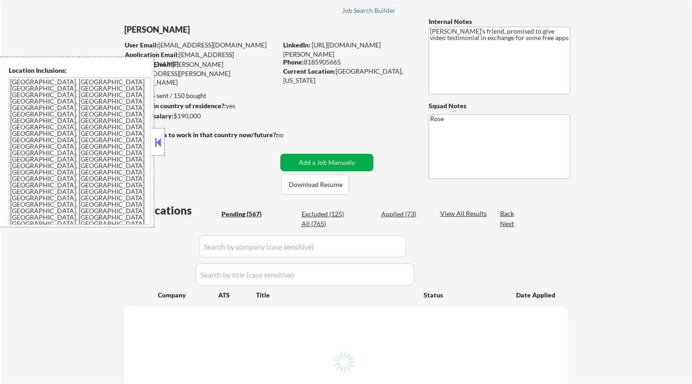
select select ""pending""
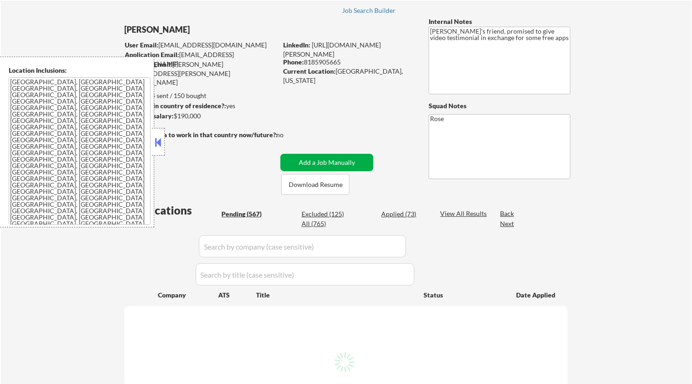
select select ""pending""
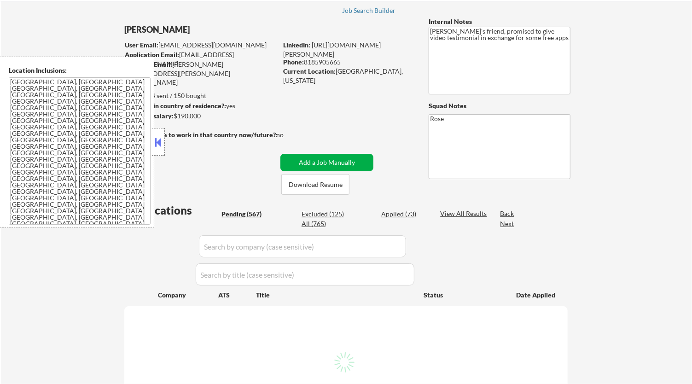
select select ""pending""
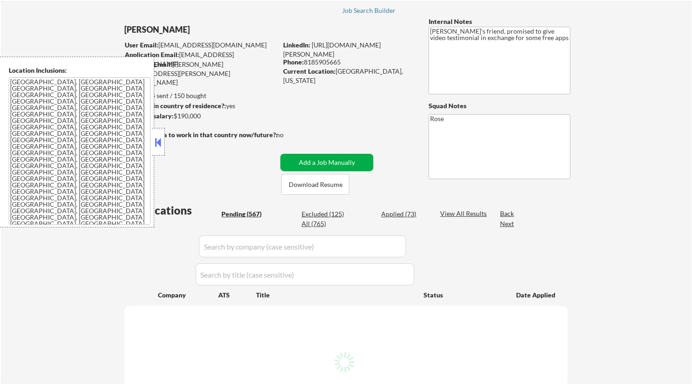
select select ""pending""
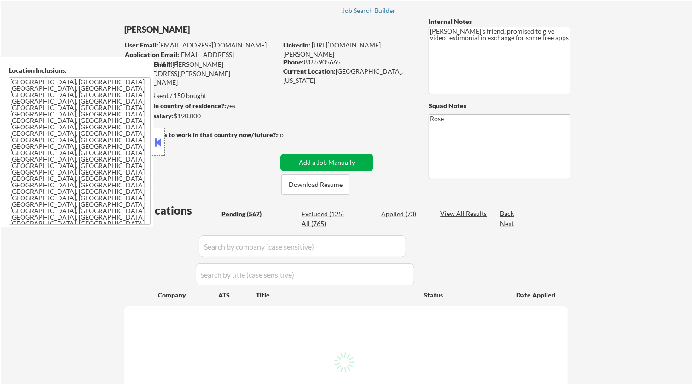
select select ""pending""
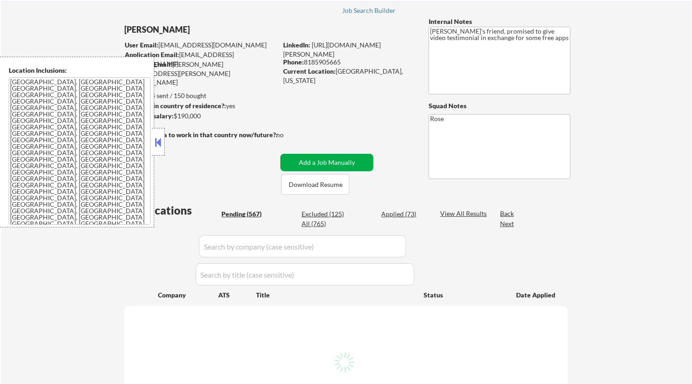
select select ""pending""
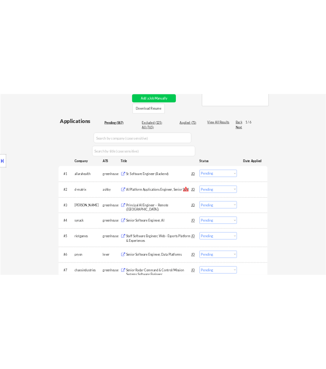
scroll to position [256, 0]
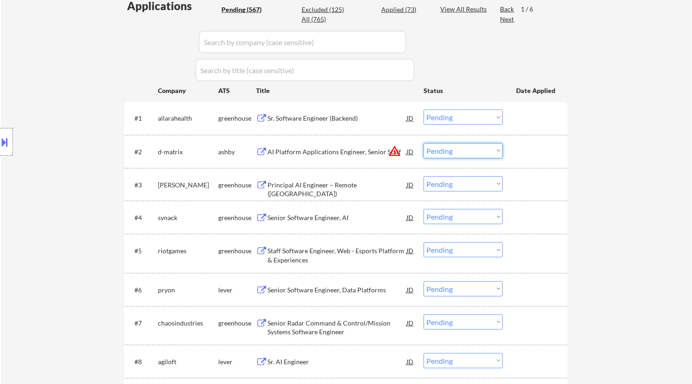
click at [466, 151] on select "Choose an option... Pending Applied Excluded (Questions) Excluded (Expired) Exc…" at bounding box center [463, 150] width 79 height 15
click at [424, 143] on select "Choose an option... Pending Applied Excluded (Questions) Excluded (Expired) Exc…" at bounding box center [463, 150] width 79 height 15
select select ""pending""
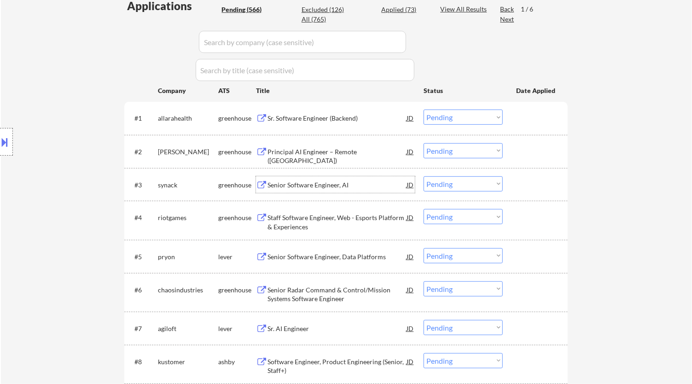
click at [317, 184] on div "Senior Software Engineer, AI" at bounding box center [337, 185] width 139 height 9
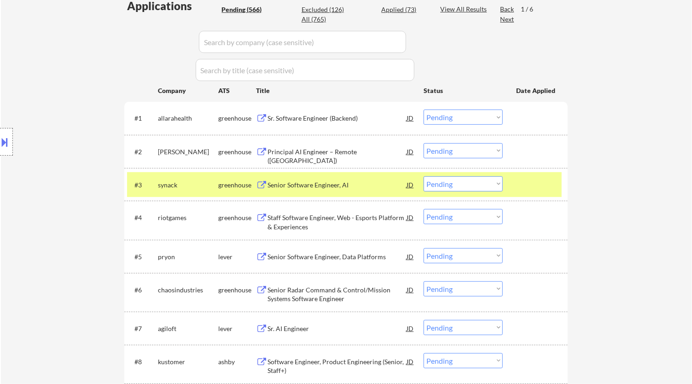
select select ""pending""
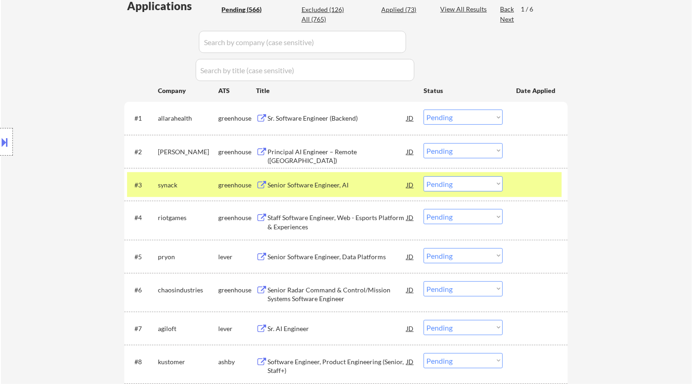
select select ""pending""
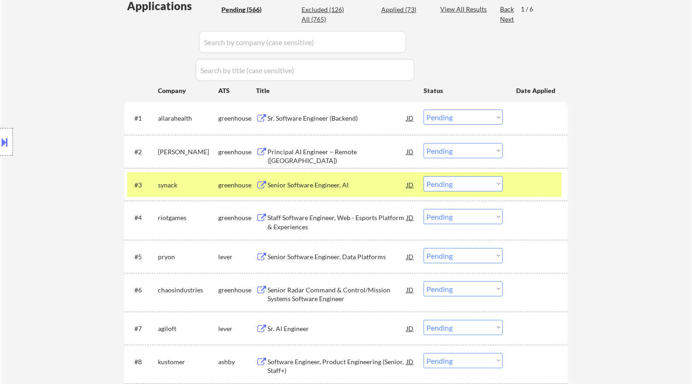
select select ""pending""
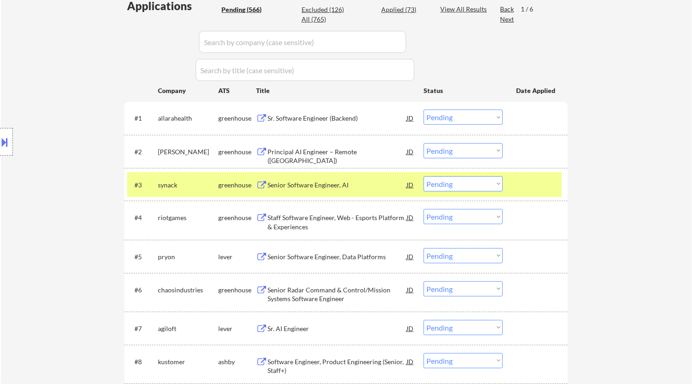
select select ""pending""
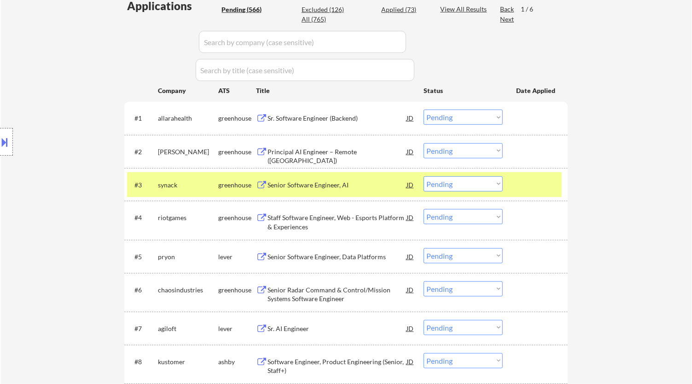
select select ""pending""
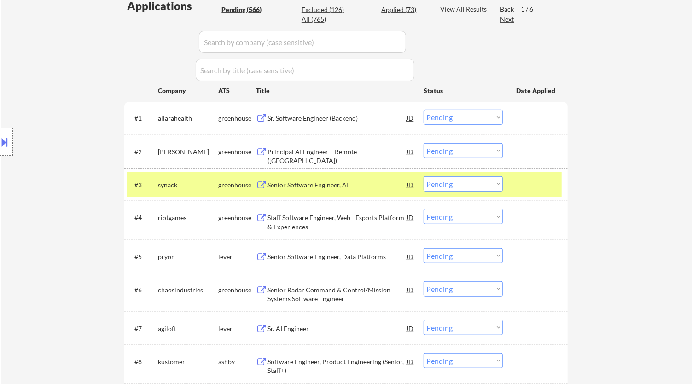
select select ""pending""
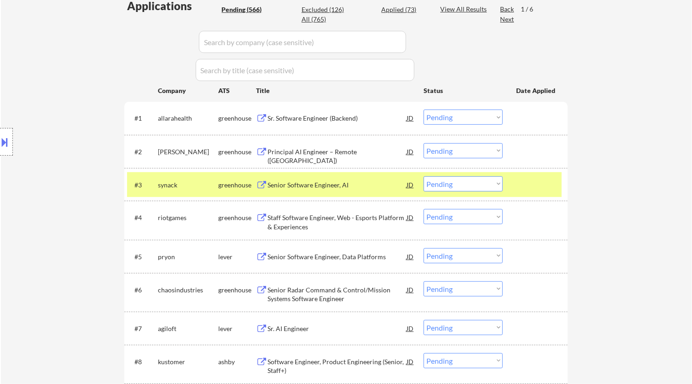
select select ""pending""
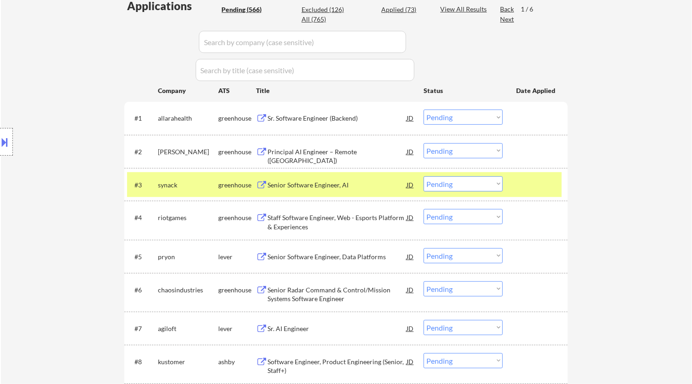
select select ""pending""
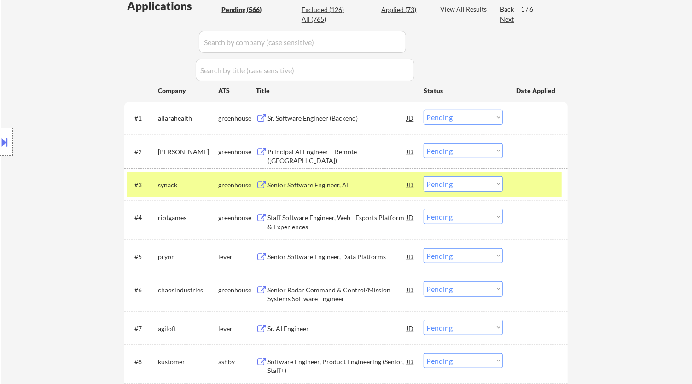
select select ""pending""
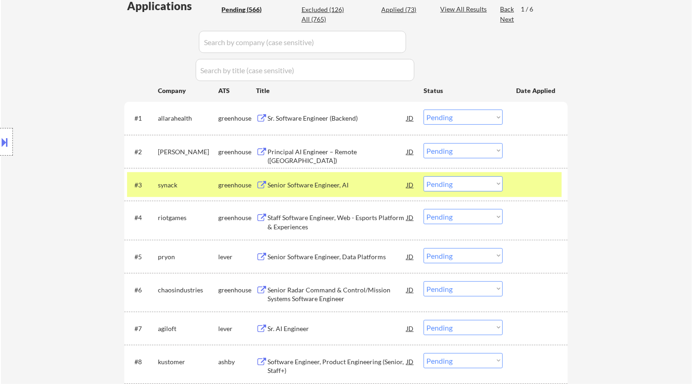
select select ""pending""
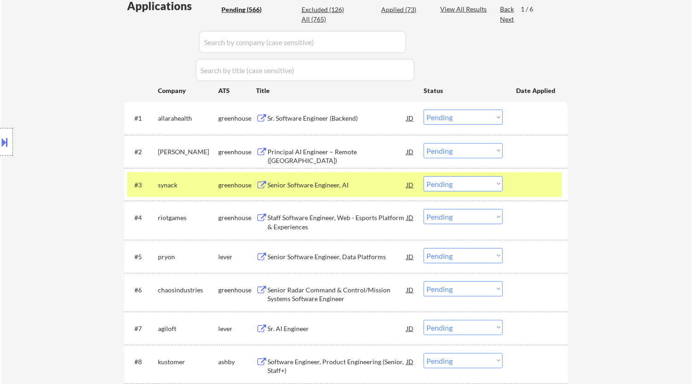
select select ""pending""
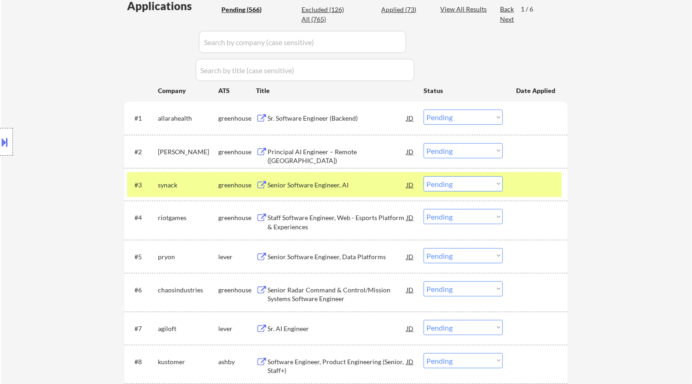
select select ""pending""
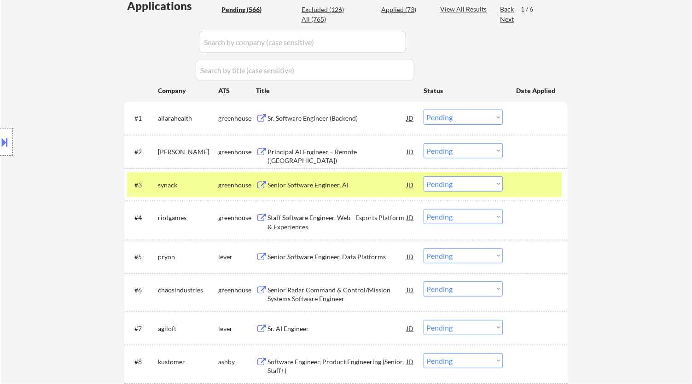
select select ""pending""
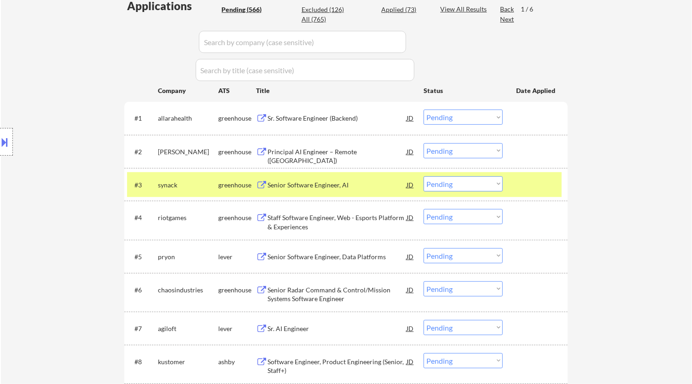
select select ""pending""
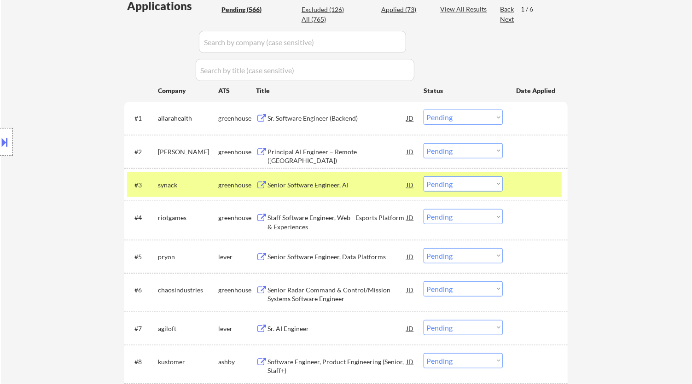
select select ""pending""
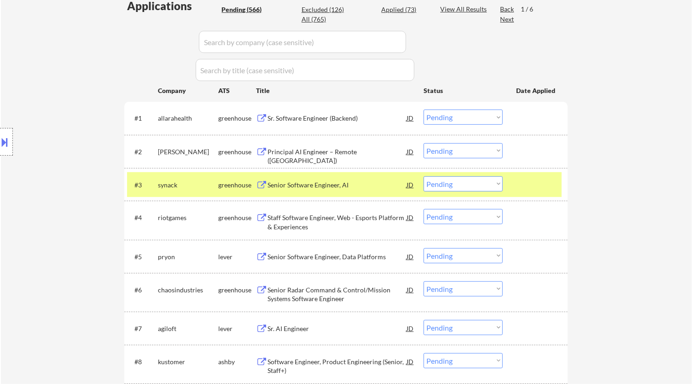
select select ""pending""
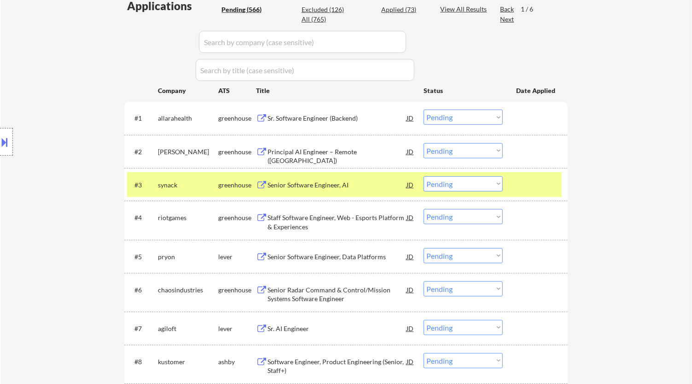
select select ""pending""
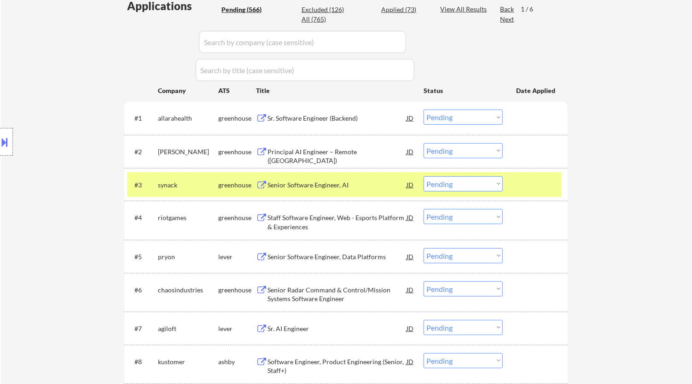
select select ""pending""
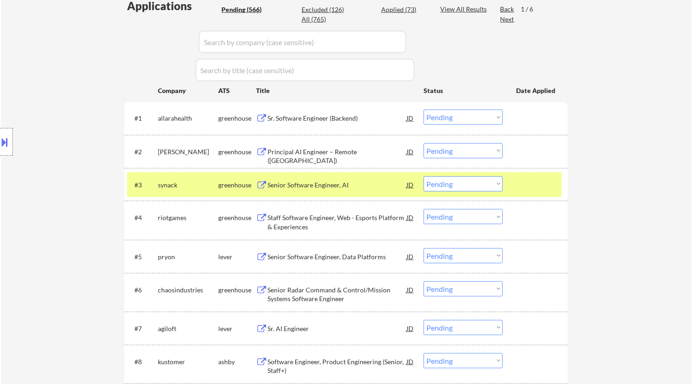
select select ""pending""
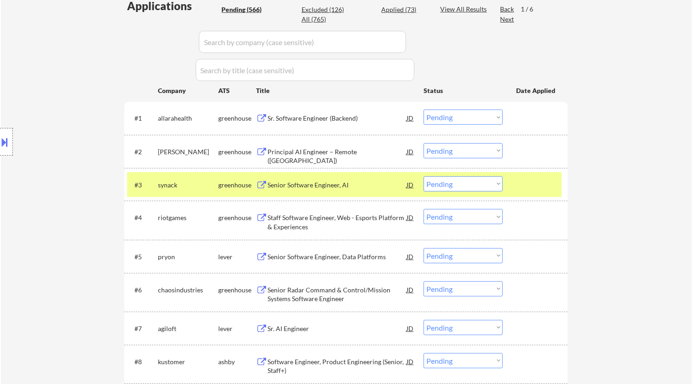
select select ""pending""
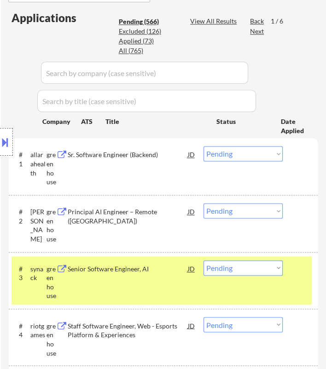
scroll to position [409, 0]
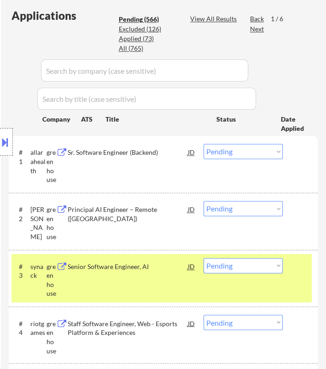
click at [251, 153] on select "Choose an option... Pending Applied Excluded (Questions) Excluded (Expired) Exc…" at bounding box center [243, 151] width 79 height 15
click at [204, 144] on select "Choose an option... Pending Applied Excluded (Questions) Excluded (Expired) Exc…" at bounding box center [243, 151] width 79 height 15
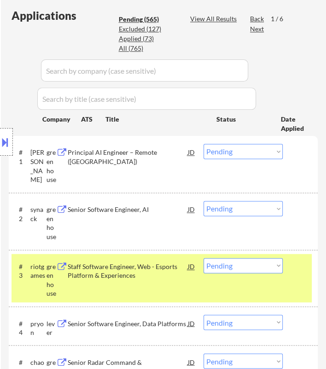
click at [170, 150] on div "Principal AI Engineer – Remote ([GEOGRAPHIC_DATA])" at bounding box center [128, 157] width 120 height 18
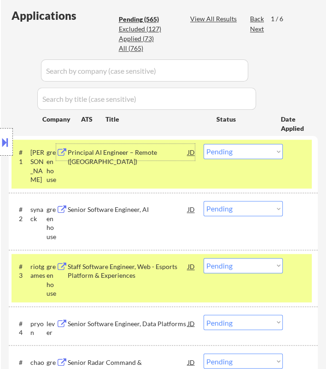
click at [268, 149] on select "Choose an option... Pending Applied Excluded (Questions) Excluded (Expired) Exc…" at bounding box center [243, 151] width 79 height 15
click at [204, 144] on select "Choose an option... Pending Applied Excluded (Questions) Excluded (Expired) Exc…" at bounding box center [243, 151] width 79 height 15
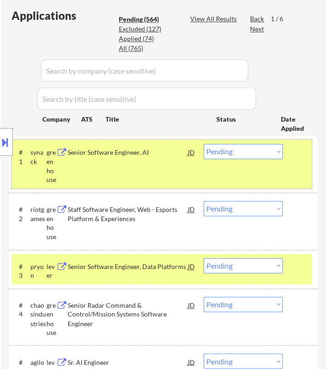
click at [177, 166] on div "#1 synack greenhouse Senior Software Engineer, AI JD Choose an option... Pendin…" at bounding box center [162, 164] width 300 height 48
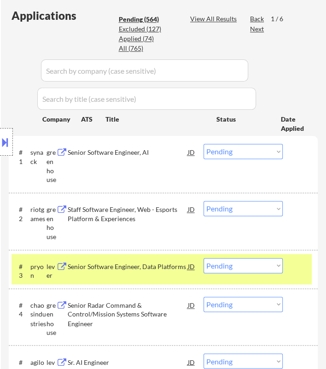
click at [157, 152] on div "Location Inclusions:" at bounding box center [82, 142] width 165 height 171
click at [174, 152] on div "Senior Software Engineer, AI" at bounding box center [128, 152] width 120 height 9
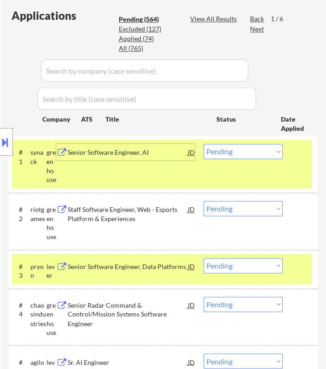
click at [191, 153] on div "JD" at bounding box center [191, 152] width 8 height 17
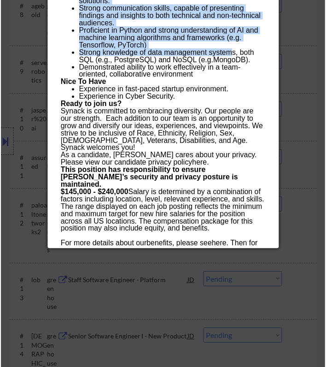
scroll to position [898, 0]
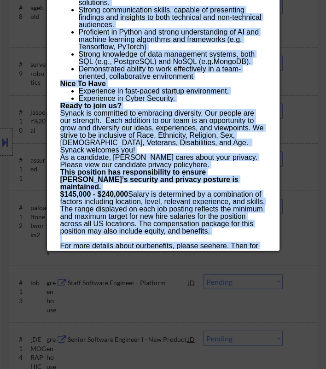
drag, startPoint x: 58, startPoint y: 40, endPoint x: 228, endPoint y: 244, distance: 265.8
copy div "Loremi Dolorsit Ametcons, AD elitse Doeius te inc UT LA Etdolore Magna ✅: Ali e…"
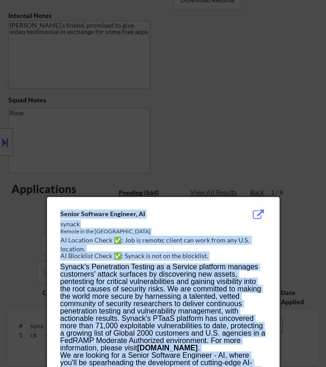
scroll to position [284, 0]
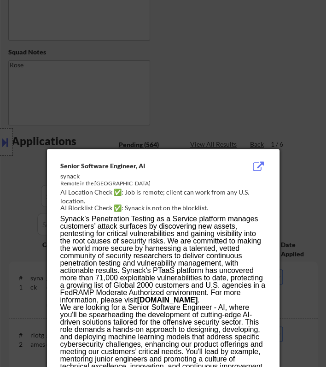
click at [281, 111] on div at bounding box center [163, 183] width 326 height 367
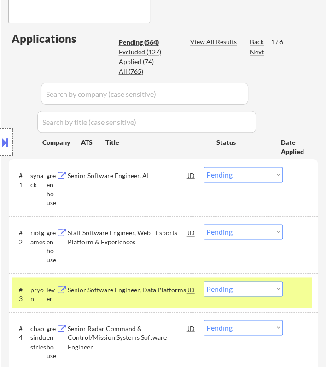
scroll to position [437, 0]
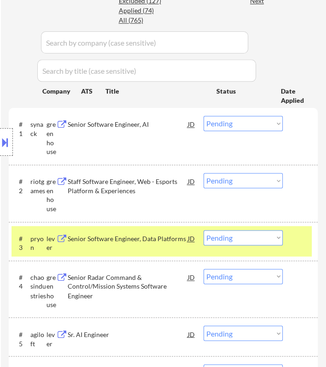
click at [240, 121] on select "Choose an option... Pending Applied Excluded (Questions) Excluded (Expired) Exc…" at bounding box center [243, 123] width 79 height 15
click at [204, 116] on select "Choose an option... Pending Applied Excluded (Questions) Excluded (Expired) Exc…" at bounding box center [243, 123] width 79 height 15
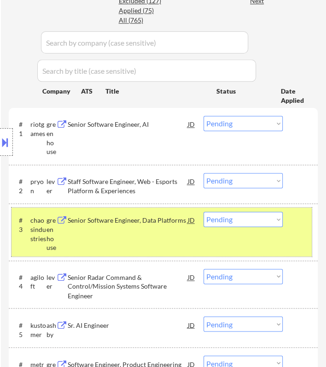
click at [303, 221] on div at bounding box center [301, 219] width 11 height 17
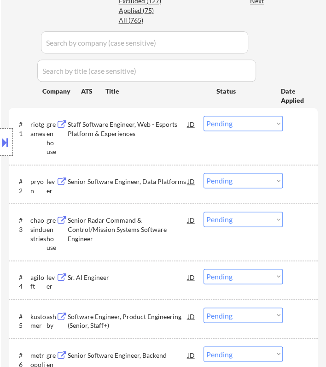
click at [161, 130] on div "Location Inclusions:" at bounding box center [82, 142] width 165 height 171
click at [160, 125] on div "Location Inclusions:" at bounding box center [82, 142] width 165 height 171
click at [176, 125] on div "Staff Software Engineer, Web - Esports Platform & Experiences" at bounding box center [128, 129] width 120 height 18
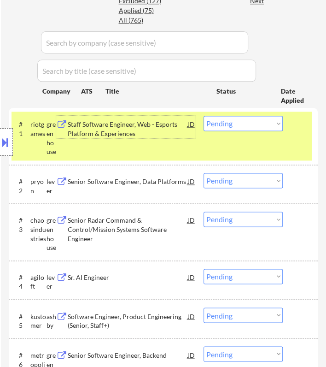
click at [249, 123] on select "Choose an option... Pending Applied Excluded (Questions) Excluded (Expired) Exc…" at bounding box center [243, 123] width 79 height 15
click at [204, 116] on select "Choose an option... Pending Applied Excluded (Questions) Excluded (Expired) Exc…" at bounding box center [243, 123] width 79 height 15
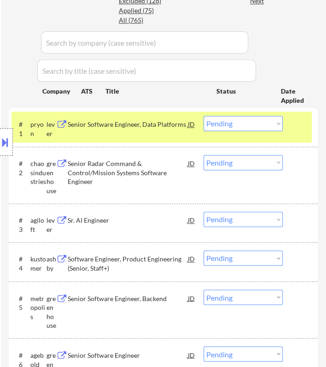
click at [169, 123] on div "Senior Software Engineer, Data Platforms" at bounding box center [128, 124] width 120 height 9
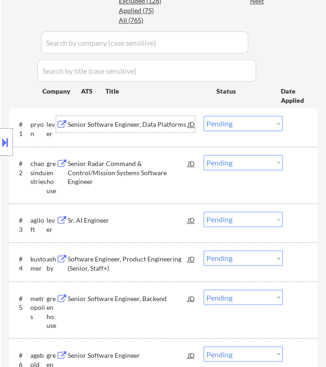
click at [222, 120] on select "Choose an option... Pending Applied Excluded (Questions) Excluded (Expired) Exc…" at bounding box center [243, 123] width 79 height 15
click at [204, 116] on select "Choose an option... Pending Applied Excluded (Questions) Excluded (Expired) Exc…" at bounding box center [243, 123] width 79 height 15
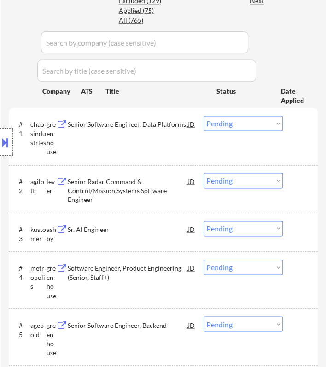
click at [159, 128] on div "Location Inclusions:" at bounding box center [82, 142] width 165 height 171
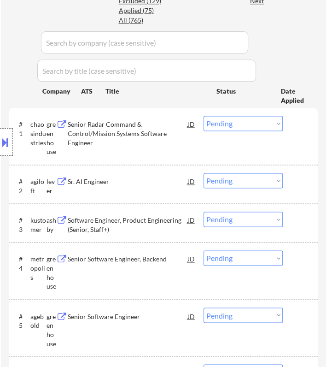
click at [169, 130] on div "Senior Radar Command & Control/Mission Systems Software Engineer" at bounding box center [128, 133] width 120 height 27
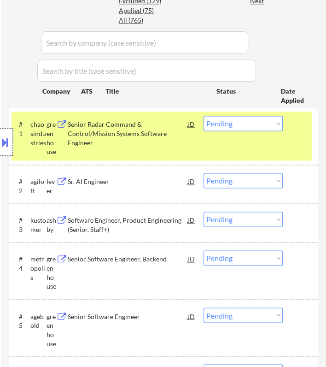
click at [11, 141] on div at bounding box center [6, 142] width 13 height 28
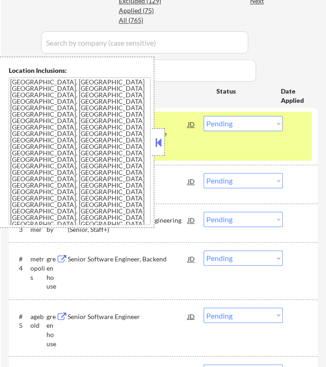
click at [158, 143] on button at bounding box center [158, 142] width 10 height 14
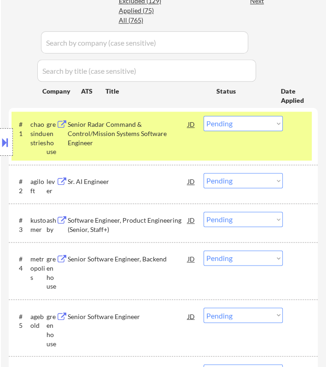
click at [237, 124] on select "Choose an option... Pending Applied Excluded (Questions) Excluded (Expired) Exc…" at bounding box center [243, 123] width 79 height 15
click at [204, 116] on select "Choose an option... Pending Applied Excluded (Questions) Excluded (Expired) Exc…" at bounding box center [243, 123] width 79 height 15
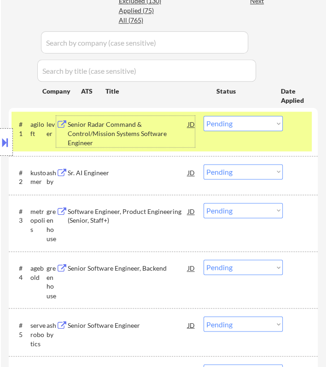
click at [181, 127] on div "Senior Radar Command & Control/Mission Systems Software Engineer" at bounding box center [128, 133] width 120 height 27
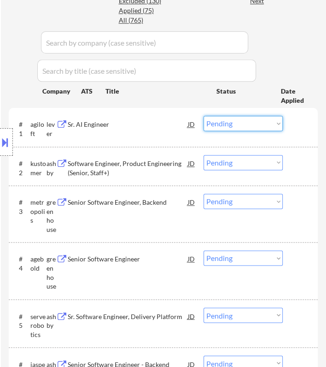
click at [232, 126] on select "Choose an option... Pending Applied Excluded (Questions) Excluded (Expired) Exc…" at bounding box center [243, 123] width 79 height 15
click at [204, 116] on select "Choose an option... Pending Applied Excluded (Questions) Excluded (Expired) Exc…" at bounding box center [243, 123] width 79 height 15
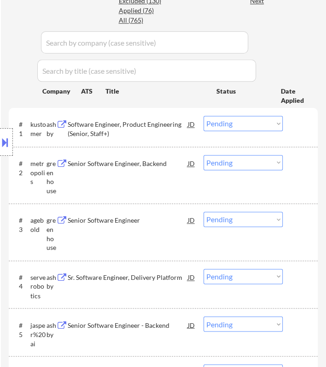
click at [162, 127] on div "Location Inclusions:" at bounding box center [82, 142] width 165 height 171
click at [170, 125] on div "Software Engineer, Product Engineering (Senior, Staff+)" at bounding box center [128, 129] width 120 height 18
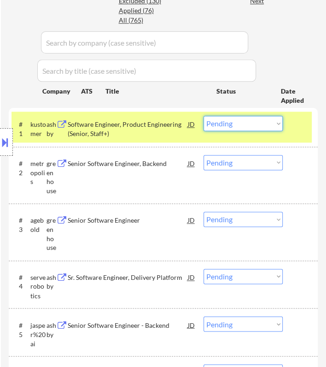
click at [255, 121] on select "Choose an option... Pending Applied Excluded (Questions) Excluded (Expired) Exc…" at bounding box center [243, 123] width 79 height 15
click at [204, 116] on select "Choose an option... Pending Applied Excluded (Questions) Excluded (Expired) Exc…" at bounding box center [243, 123] width 79 height 15
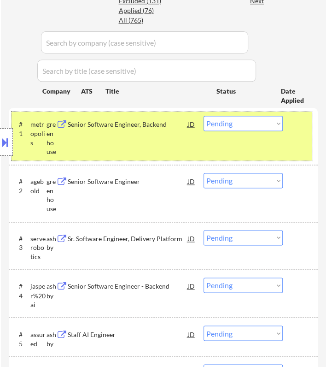
click at [167, 133] on div "#1 metropolis greenhouse Senior Software Engineer, Backend JD Choose an option.…" at bounding box center [162, 135] width 300 height 48
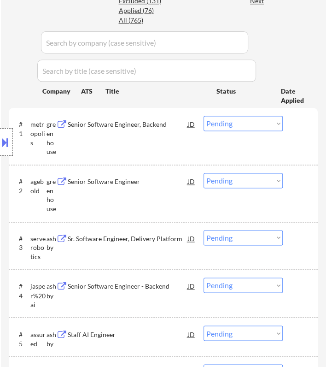
click at [170, 134] on div "#1 metropolis greenhouse Senior Software Engineer, Backend JD Choose an option.…" at bounding box center [162, 135] width 300 height 48
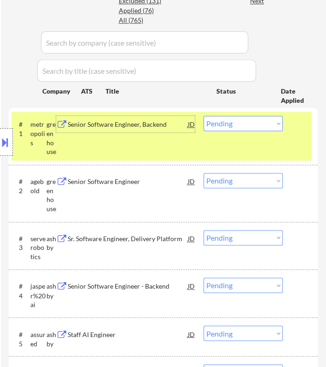
click at [172, 132] on div "Senior Software Engineer, Backend" at bounding box center [128, 124] width 120 height 17
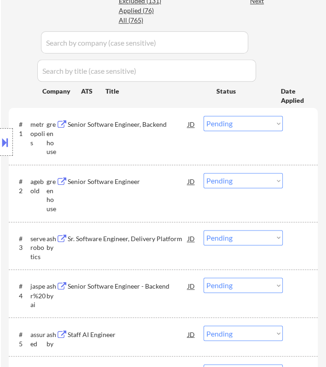
click at [173, 128] on div "Senior Software Engineer, Backend" at bounding box center [128, 124] width 120 height 9
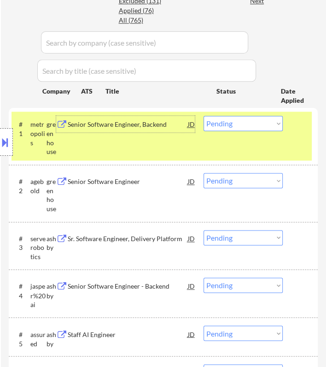
click at [238, 121] on select "Choose an option... Pending Applied Excluded (Questions) Excluded (Expired) Exc…" at bounding box center [243, 123] width 79 height 15
click at [204, 116] on select "Choose an option... Pending Applied Excluded (Questions) Excluded (Expired) Exc…" at bounding box center [243, 123] width 79 height 15
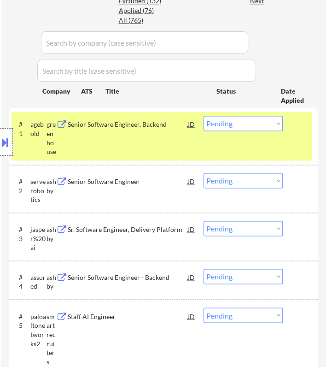
click at [174, 128] on div "Senior Software Engineer, Backend" at bounding box center [128, 124] width 120 height 9
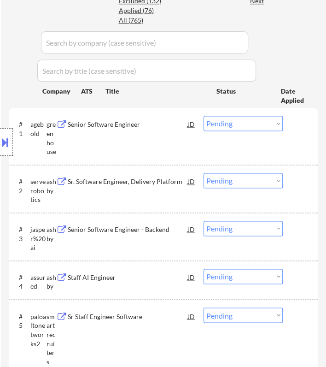
click at [174, 126] on div "Senior Software Engineer" at bounding box center [128, 124] width 120 height 9
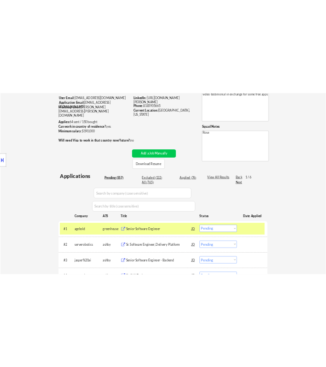
scroll to position [35, 0]
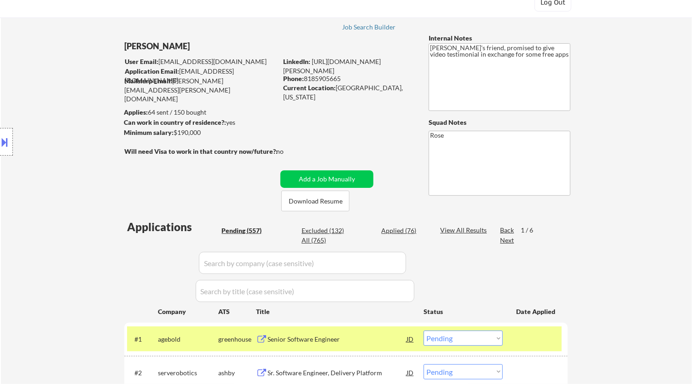
drag, startPoint x: 344, startPoint y: 77, endPoint x: 305, endPoint y: 78, distance: 38.7
click at [305, 78] on div "Phone: [PHONE_NUMBER]" at bounding box center [348, 78] width 130 height 9
copy div "8185905665"
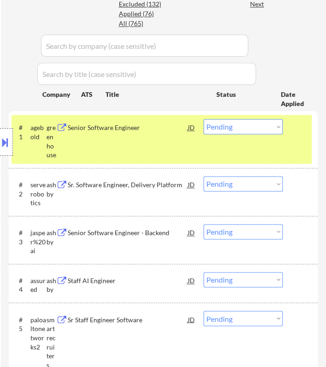
scroll to position [444, 0]
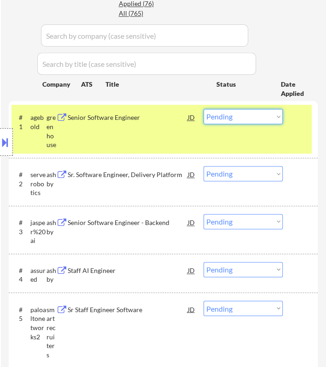
click at [271, 119] on select "Choose an option... Pending Applied Excluded (Questions) Excluded (Expired) Exc…" at bounding box center [243, 116] width 79 height 15
click at [204, 109] on select "Choose an option... Pending Applied Excluded (Questions) Excluded (Expired) Exc…" at bounding box center [243, 116] width 79 height 15
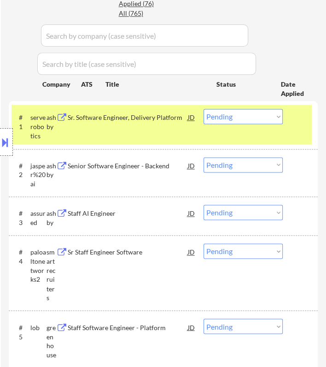
click at [160, 120] on div "Location Inclusions:" at bounding box center [82, 142] width 165 height 171
click at [185, 118] on div "Sr. Software Engineer, Delivery Platform" at bounding box center [128, 117] width 120 height 9
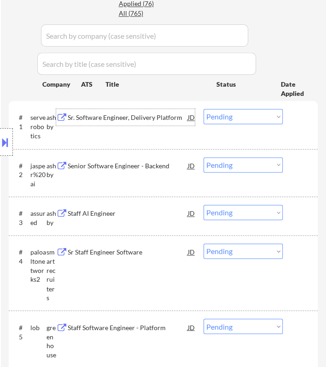
click at [222, 110] on select "Choose an option... Pending Applied Excluded (Questions) Excluded (Expired) Exc…" at bounding box center [243, 116] width 79 height 15
click at [204, 109] on select "Choose an option... Pending Applied Excluded (Questions) Excluded (Expired) Exc…" at bounding box center [243, 116] width 79 height 15
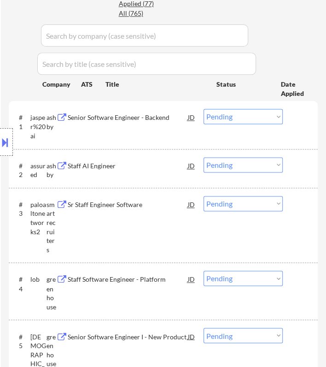
click at [154, 115] on div "Location Inclusions:" at bounding box center [82, 142] width 165 height 171
click at [169, 119] on div "Senior Software Engineer - Backend" at bounding box center [128, 117] width 120 height 9
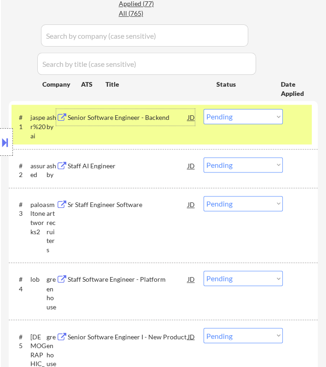
click at [263, 116] on select "Choose an option... Pending Applied Excluded (Questions) Excluded (Expired) Exc…" at bounding box center [243, 116] width 79 height 15
click at [204, 109] on select "Choose an option... Pending Applied Excluded (Questions) Excluded (Expired) Exc…" at bounding box center [243, 116] width 79 height 15
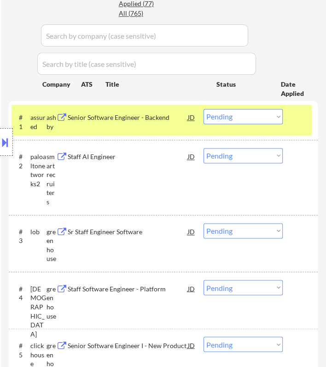
click at [149, 122] on div "Location Inclusions:" at bounding box center [82, 142] width 165 height 171
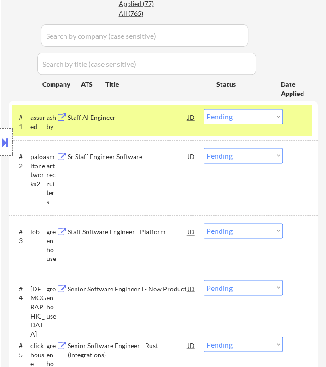
click at [171, 116] on div "Staff AI Engineer" at bounding box center [128, 117] width 120 height 9
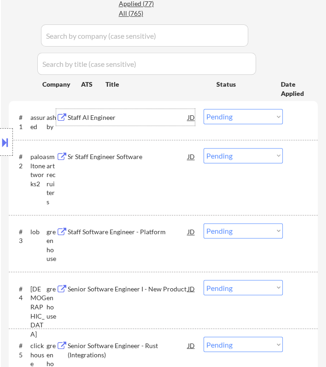
click at [242, 116] on select "Choose an option... Pending Applied Excluded (Questions) Excluded (Expired) Exc…" at bounding box center [243, 116] width 79 height 15
click at [204, 109] on select "Choose an option... Pending Applied Excluded (Questions) Excluded (Expired) Exc…" at bounding box center [243, 116] width 79 height 15
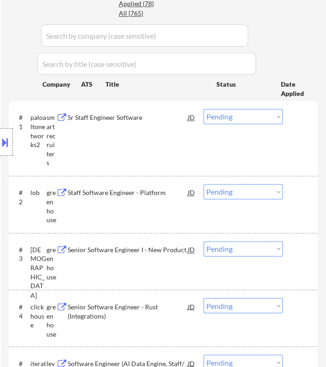
click at [169, 119] on div "Sr Staff Engineer Software" at bounding box center [128, 117] width 120 height 9
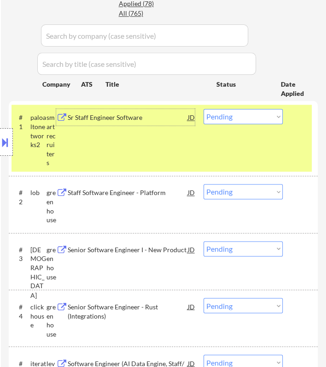
click at [240, 112] on select "Choose an option... Pending Applied Excluded (Questions) Excluded (Expired) Exc…" at bounding box center [243, 116] width 79 height 15
click at [204, 109] on select "Choose an option... Pending Applied Excluded (Questions) Excluded (Expired) Exc…" at bounding box center [243, 116] width 79 height 15
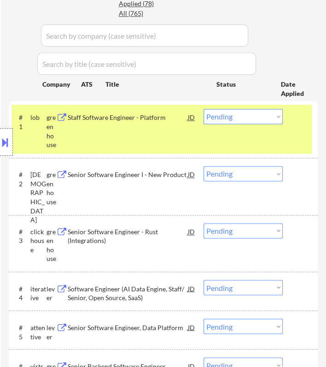
click at [161, 125] on div "Location Inclusions:" at bounding box center [82, 142] width 165 height 171
click at [176, 120] on div "Staff Software Engineer - Platform" at bounding box center [128, 117] width 120 height 9
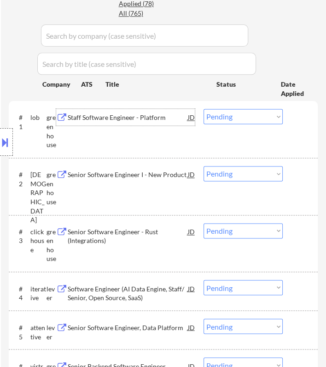
click at [233, 112] on select "Choose an option... Pending Applied Excluded (Questions) Excluded (Expired) Exc…" at bounding box center [243, 116] width 79 height 15
click at [204, 109] on select "Choose an option... Pending Applied Excluded (Questions) Excluded (Expired) Exc…" at bounding box center [243, 116] width 79 height 15
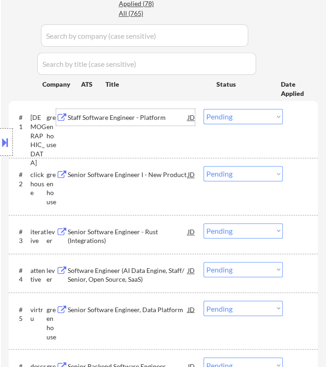
click at [175, 119] on div "Staff Software Engineer - Platform" at bounding box center [128, 117] width 120 height 9
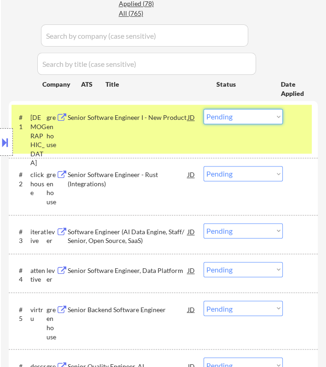
drag, startPoint x: 245, startPoint y: 116, endPoint x: 242, endPoint y: 122, distance: 7.0
click at [245, 116] on select "Choose an option... Pending Applied Excluded (Questions) Excluded (Expired) Exc…" at bounding box center [243, 116] width 79 height 15
click at [204, 109] on select "Choose an option... Pending Applied Excluded (Questions) Excluded (Expired) Exc…" at bounding box center [243, 116] width 79 height 15
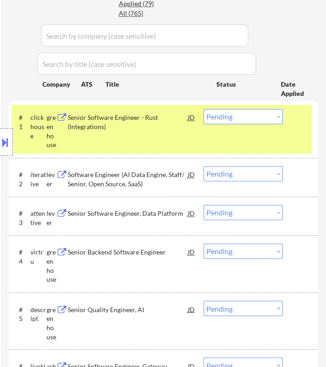
click at [186, 118] on div "Senior Software Engineer - Rust (Integrations)" at bounding box center [128, 122] width 120 height 18
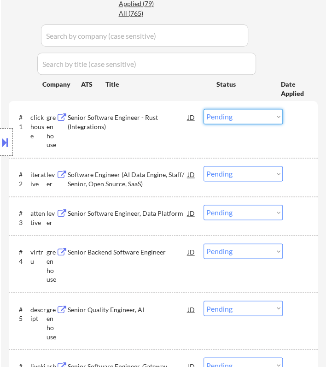
click at [251, 117] on select "Choose an option... Pending Applied Excluded (Questions) Excluded (Expired) Exc…" at bounding box center [243, 116] width 79 height 15
click at [204, 109] on select "Choose an option... Pending Applied Excluded (Questions) Excluded (Expired) Exc…" at bounding box center [243, 116] width 79 height 15
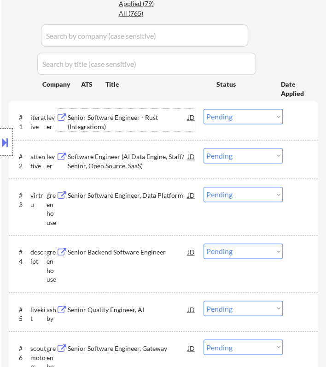
click at [167, 123] on div "Senior Software Engineer - Rust (Integrations)" at bounding box center [128, 122] width 120 height 18
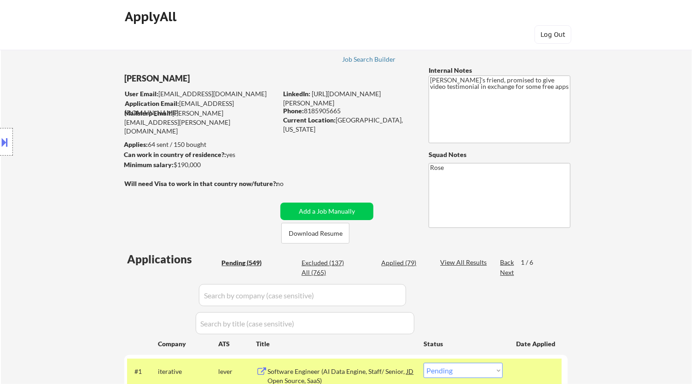
scroll to position [0, 0]
